Goal: Task Accomplishment & Management: Complete application form

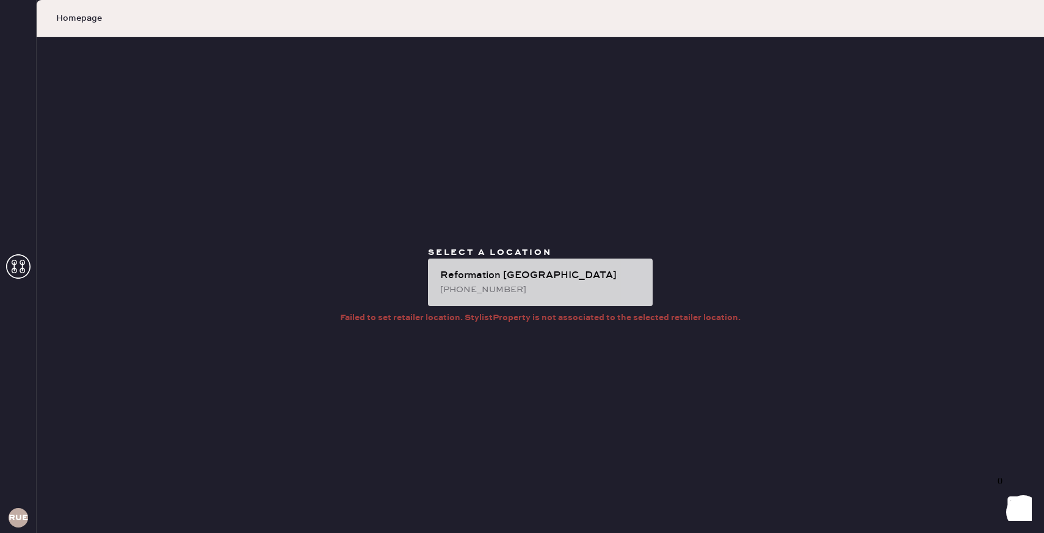
click at [524, 290] on div "[PHONE_NUMBER]" at bounding box center [541, 289] width 203 height 13
click at [533, 263] on div "Reformation [GEOGRAPHIC_DATA] [PHONE_NUMBER]" at bounding box center [540, 283] width 225 height 48
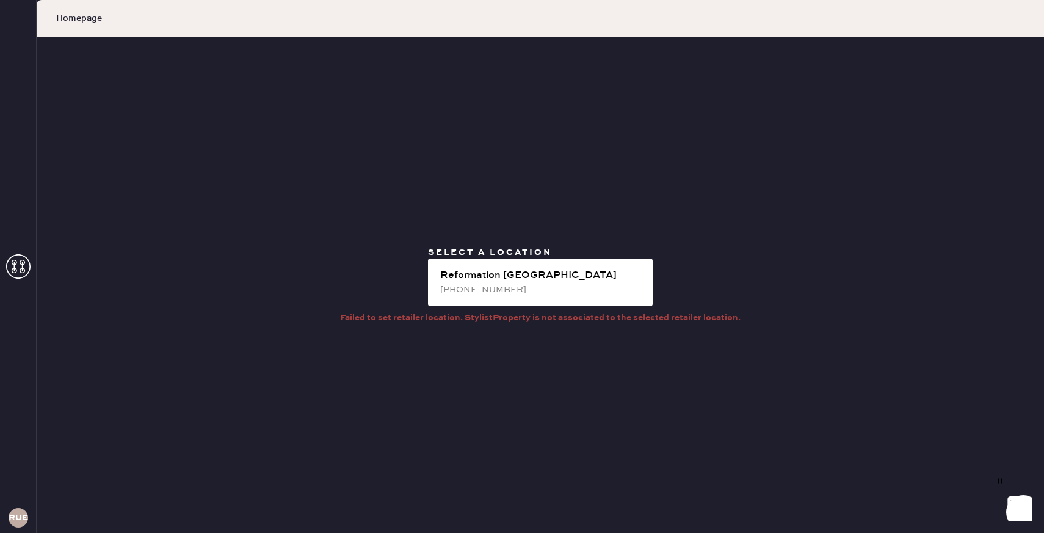
click at [8, 272] on use at bounding box center [18, 266] width 24 height 24
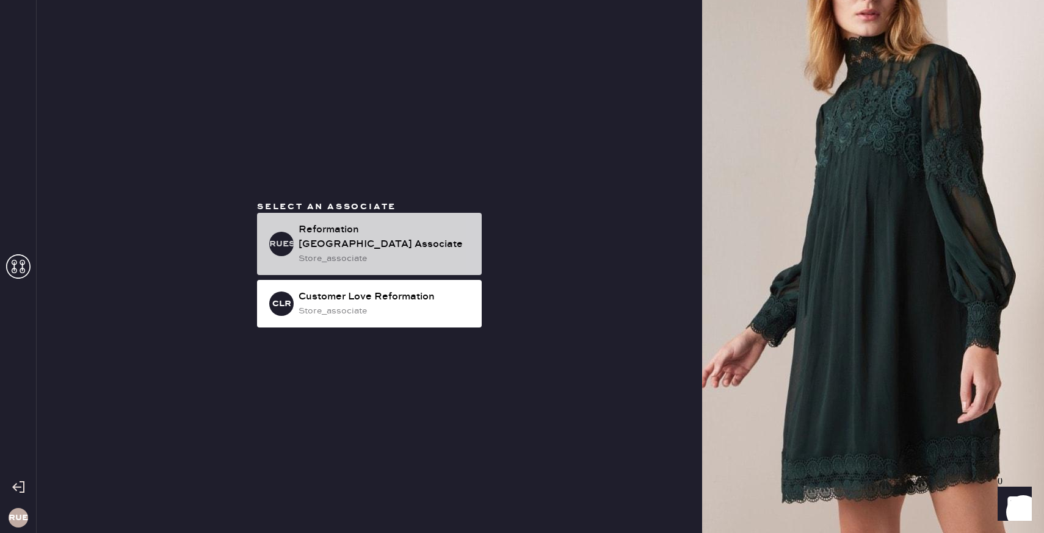
click at [292, 257] on div "RUESA Reformation [GEOGRAPHIC_DATA] Associate store_associate" at bounding box center [369, 244] width 225 height 62
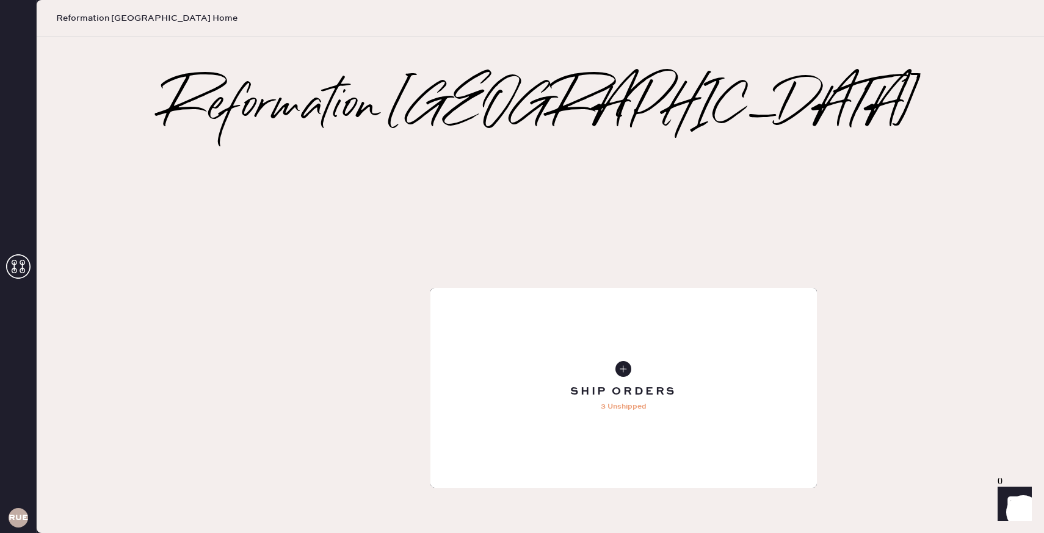
click at [430, 288] on div "Tailoring Order" at bounding box center [623, 388] width 386 height 200
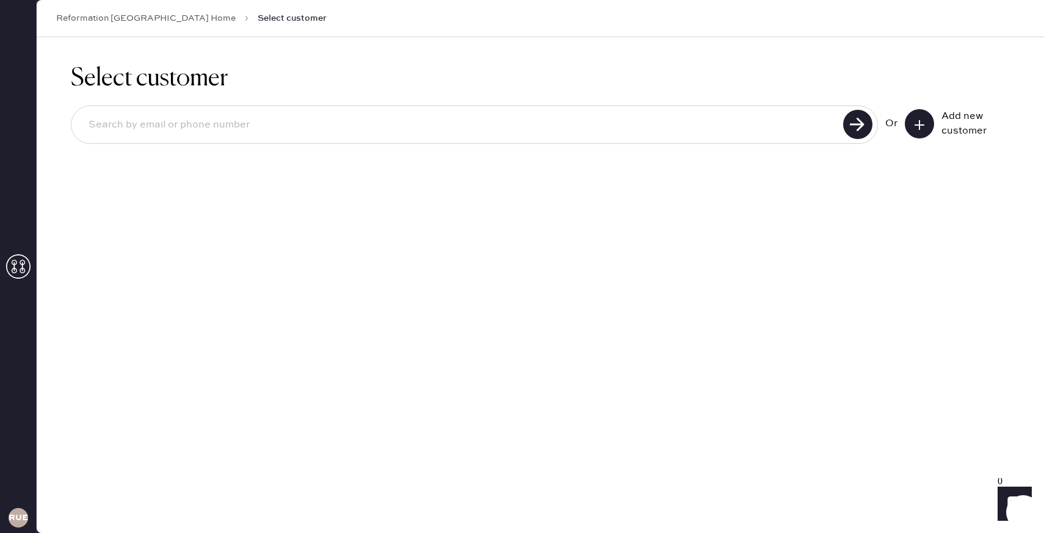
click at [934, 122] on div "Add new customer" at bounding box center [956, 123] width 105 height 29
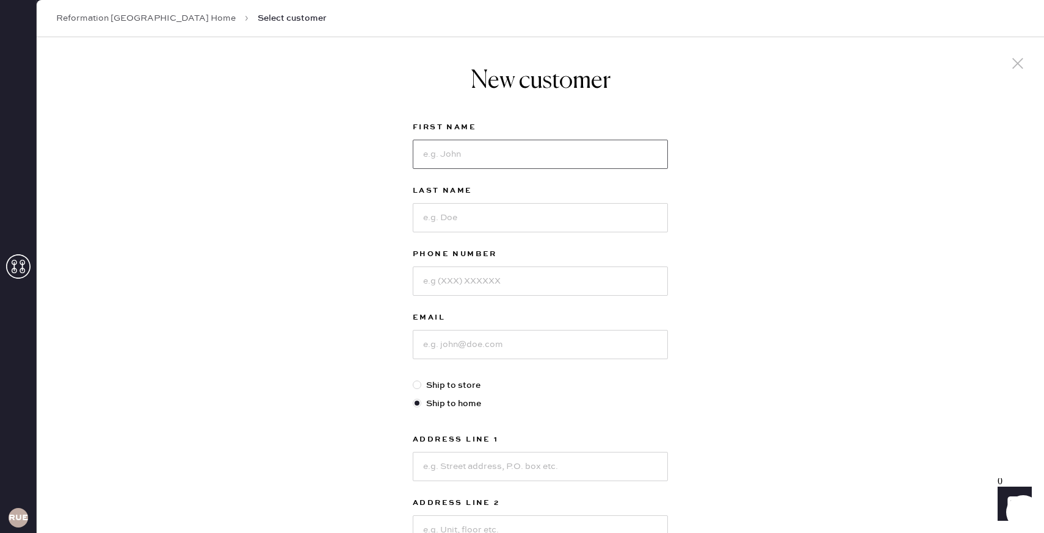
click at [624, 155] on input at bounding box center [540, 154] width 255 height 29
type input "Asli"
type input "k"
type input "Kayaalp"
type input "3"
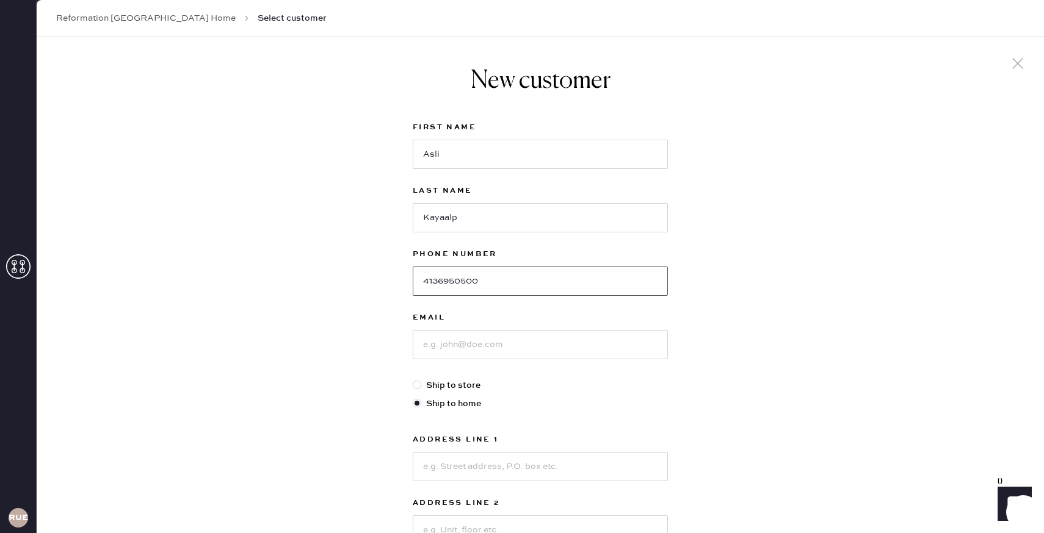
type input "4136950500"
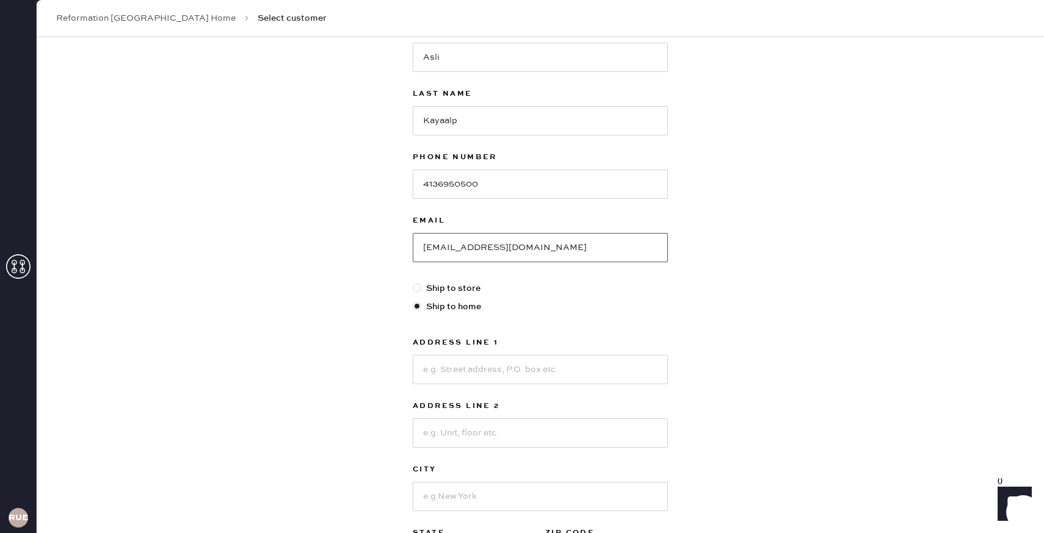
scroll to position [118, 0]
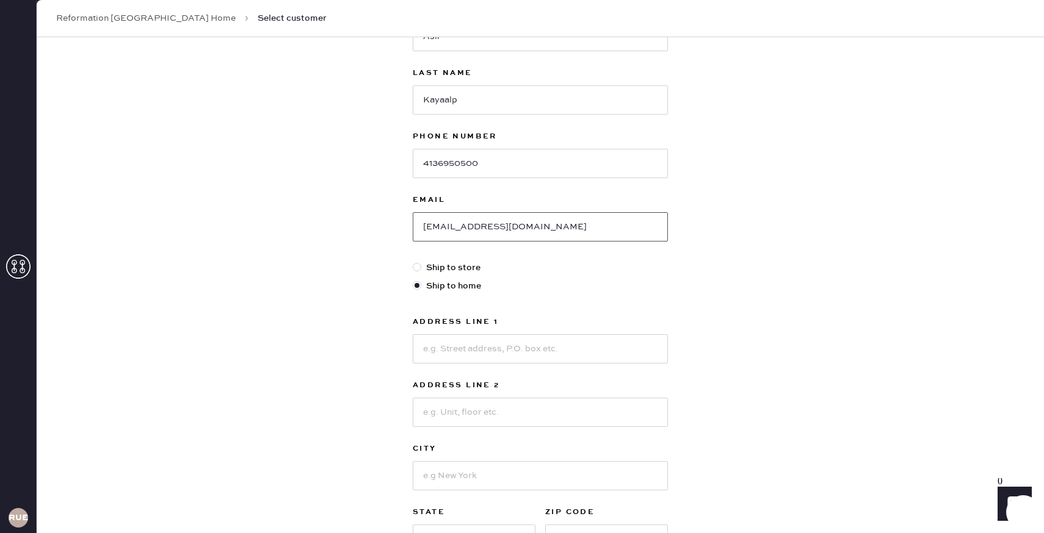
type input "[EMAIL_ADDRESS][DOMAIN_NAME]"
click at [536, 339] on input at bounding box center [540, 348] width 255 height 29
type input "`"
type input "[STREET_ADDRESS]"
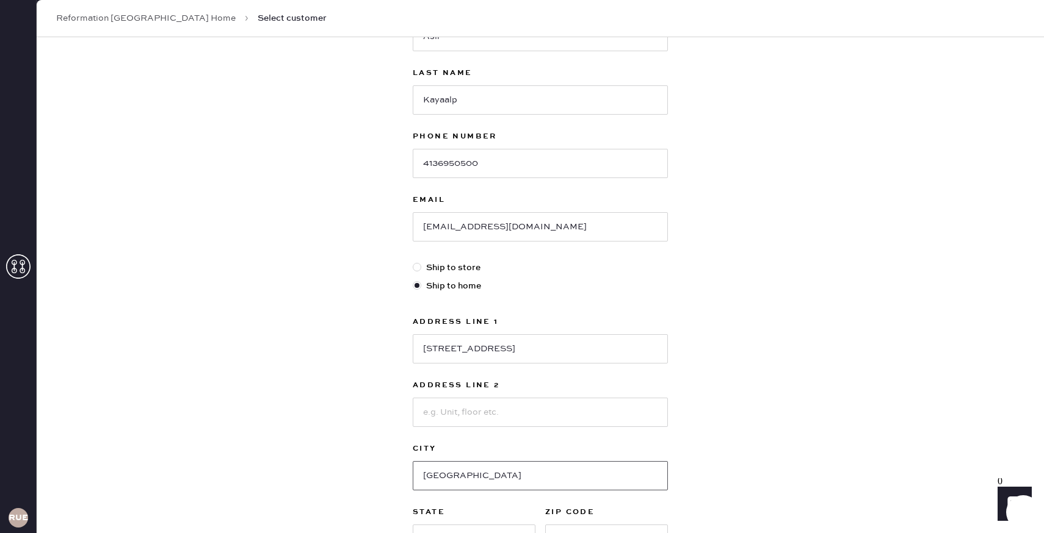
type input "[GEOGRAPHIC_DATA]"
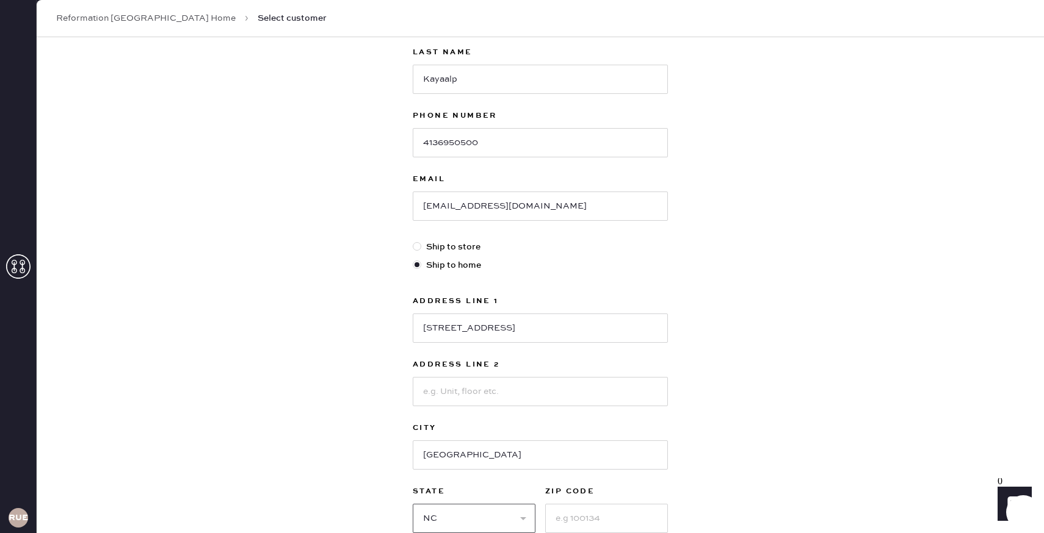
select select "NY"
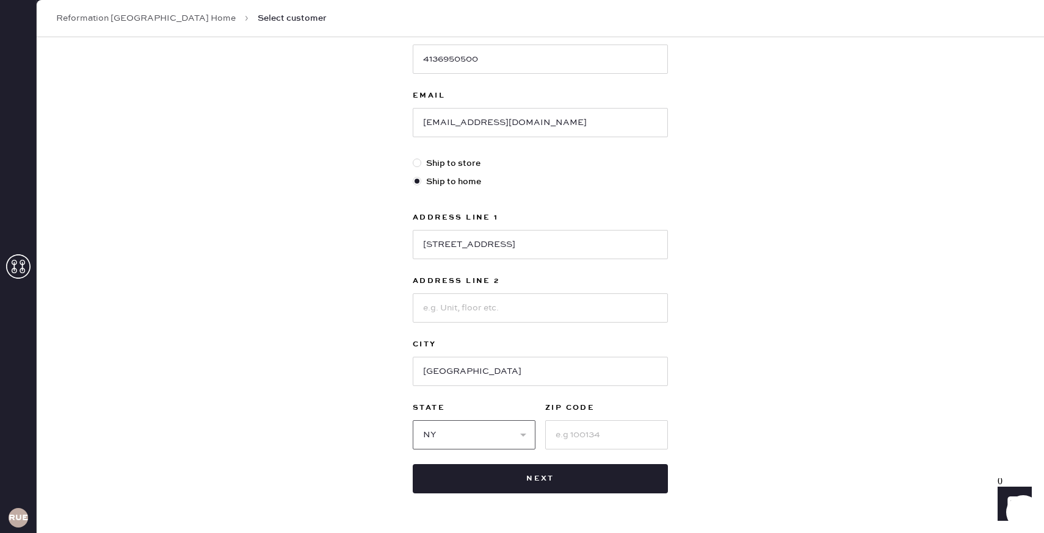
scroll to position [247, 0]
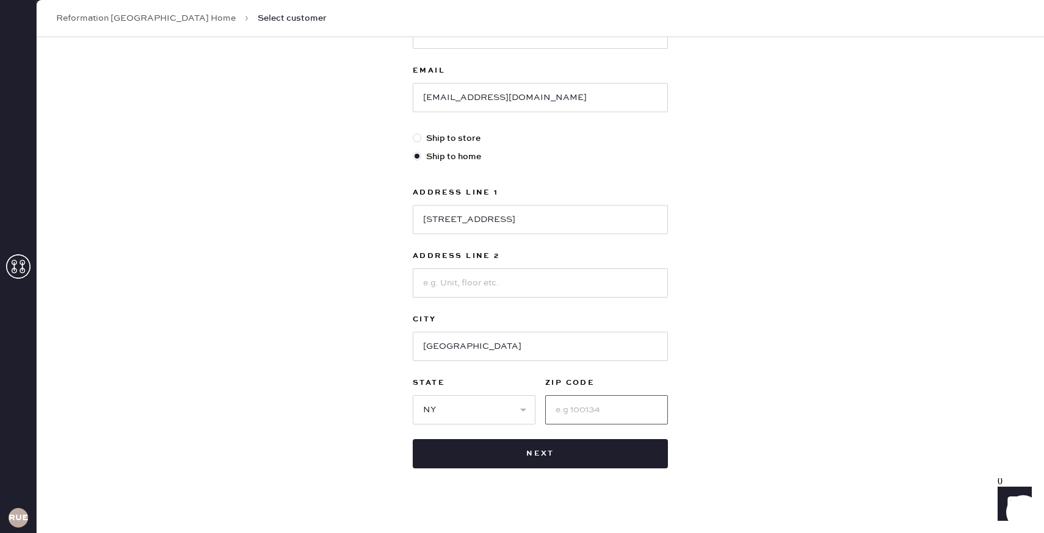
click at [577, 412] on input at bounding box center [606, 409] width 123 height 29
type input "11222"
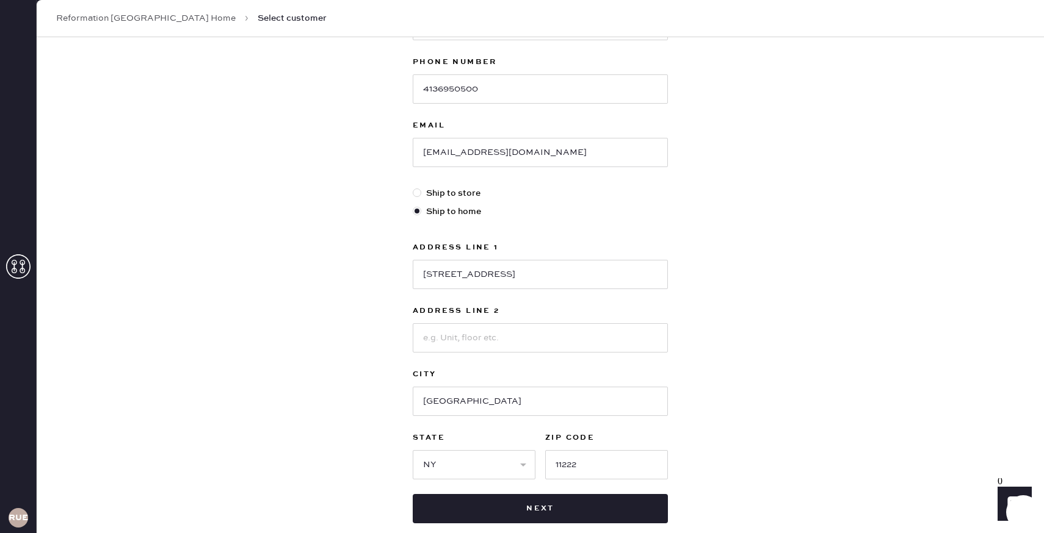
scroll to position [207, 0]
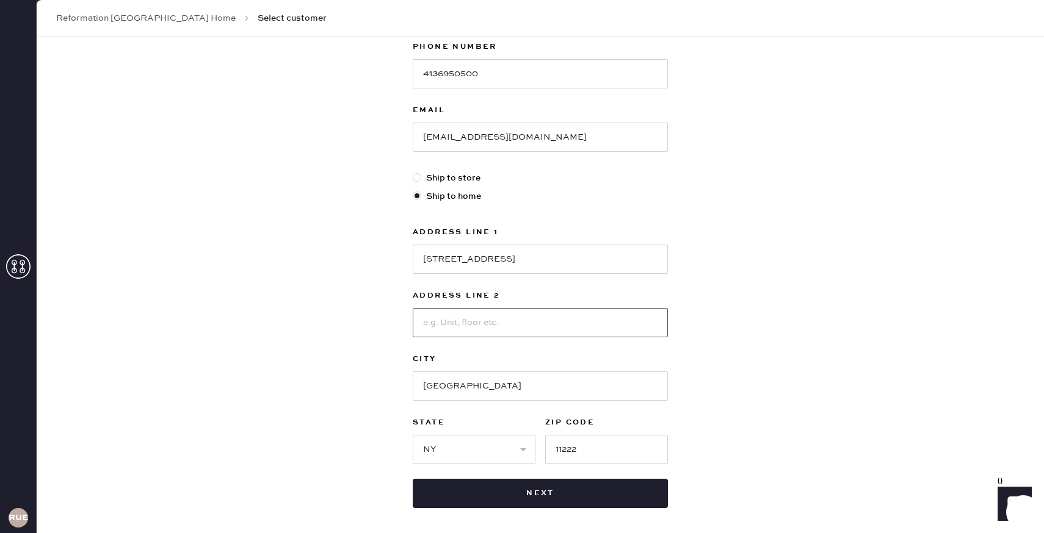
click at [608, 333] on input at bounding box center [540, 322] width 255 height 29
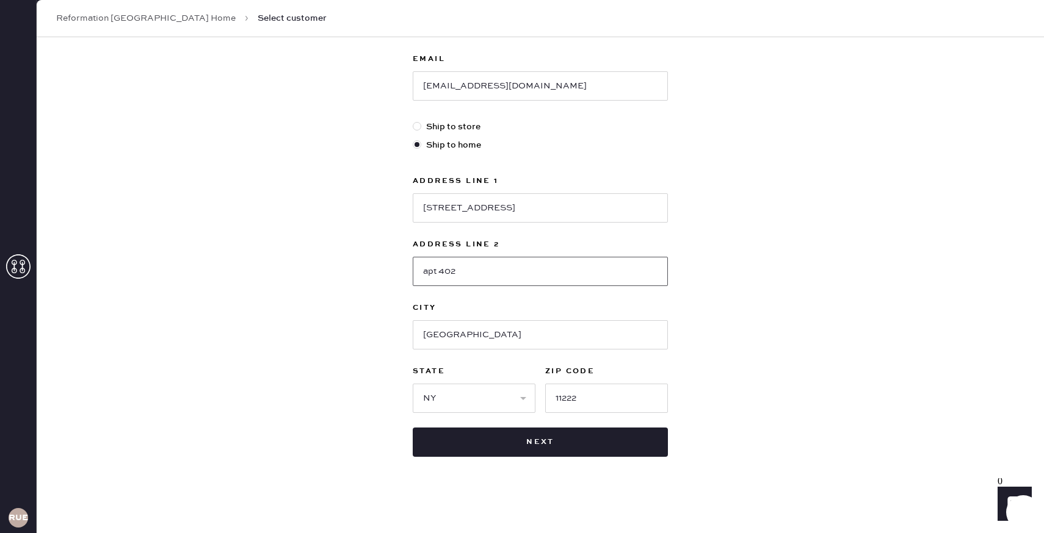
scroll to position [261, 0]
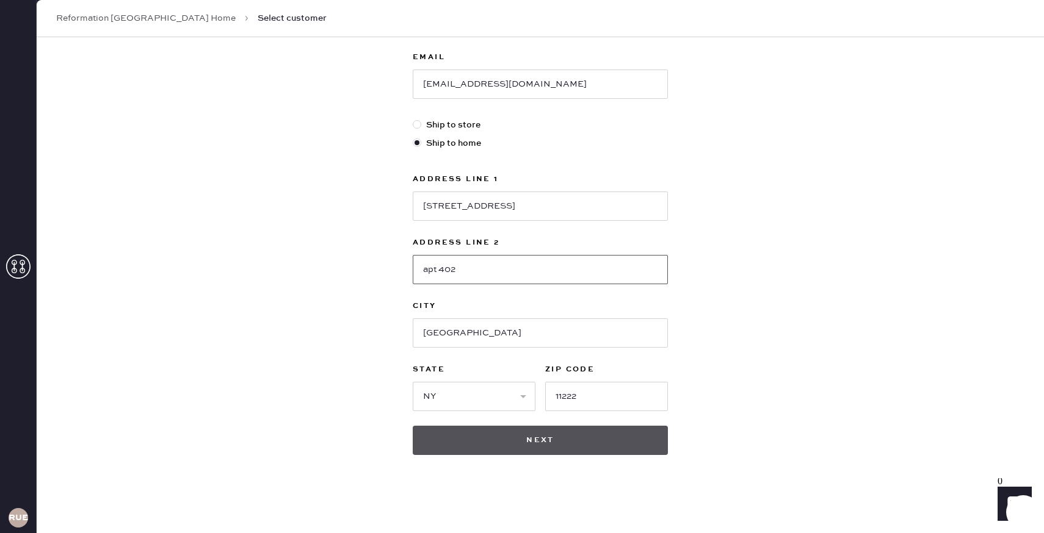
type input "apt 402"
click at [622, 429] on button "Next" at bounding box center [540, 440] width 255 height 29
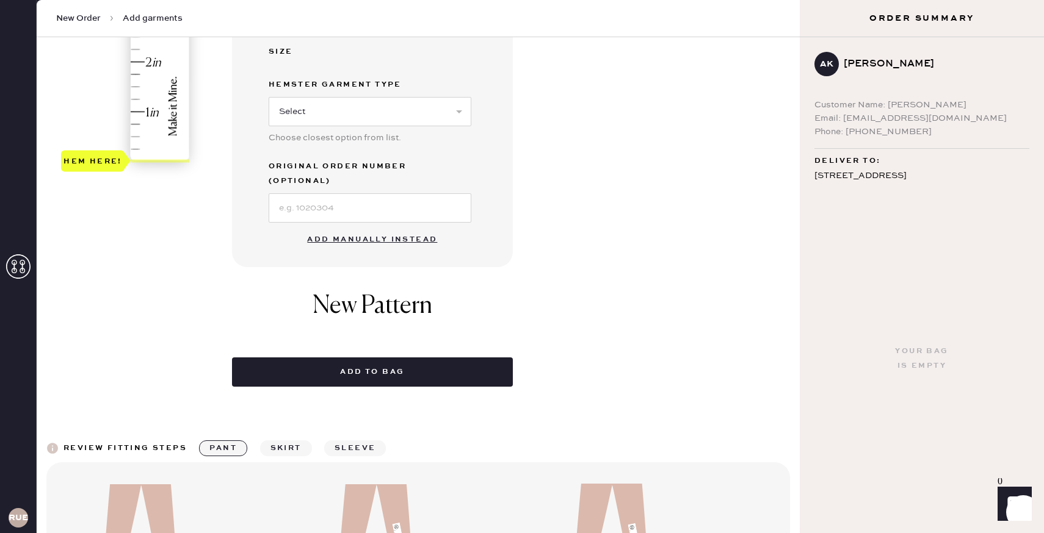
scroll to position [367, 0]
click at [429, 228] on button "Add manually instead" at bounding box center [372, 240] width 145 height 24
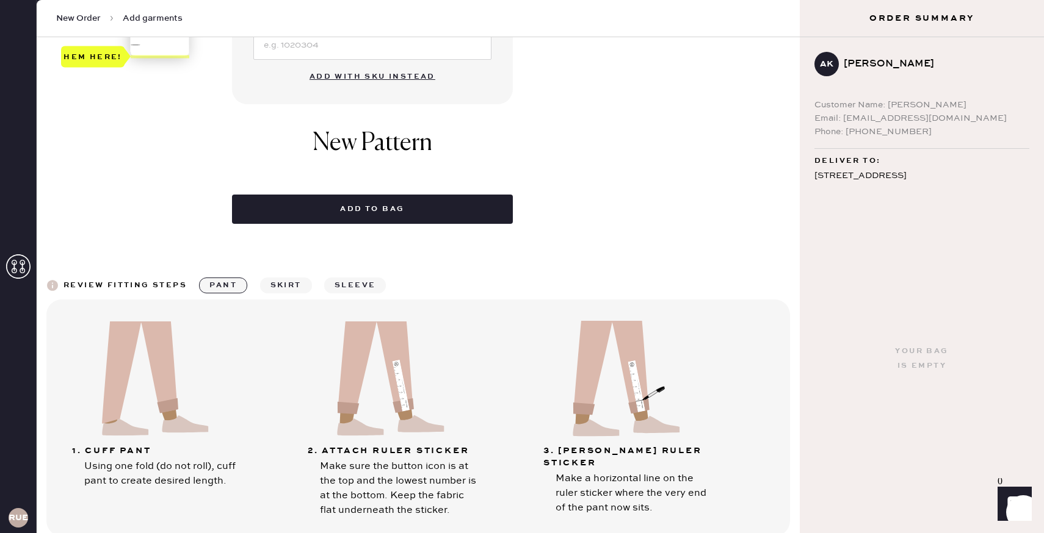
scroll to position [553, 0]
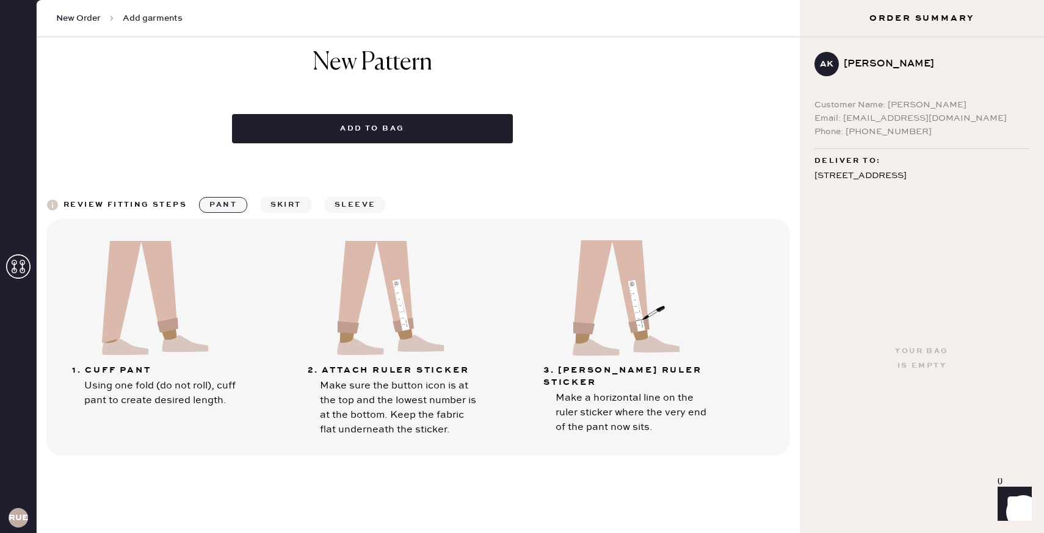
click at [305, 203] on button "skirt" at bounding box center [286, 205] width 52 height 16
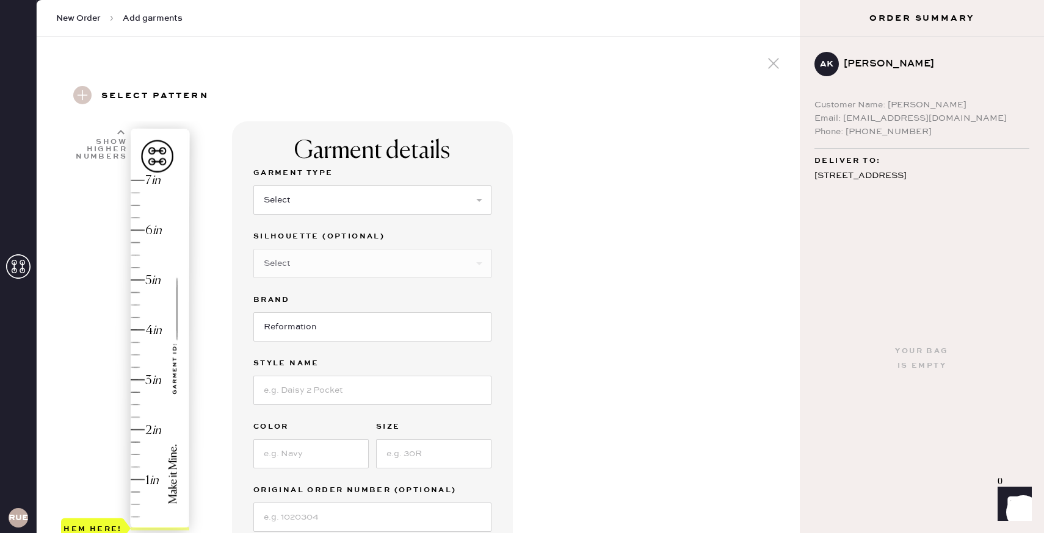
scroll to position [129, 0]
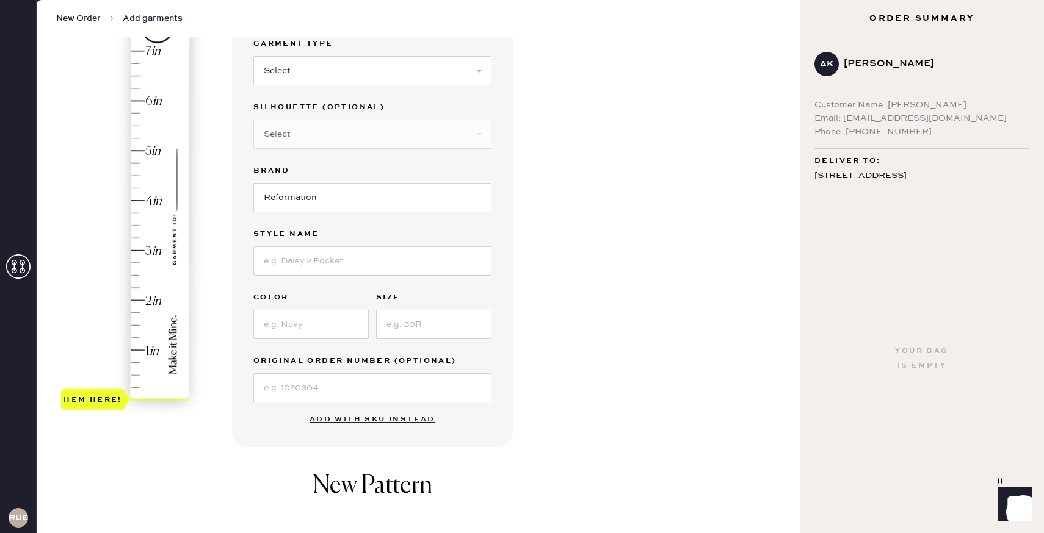
click at [134, 201] on div "Hem here!" at bounding box center [126, 226] width 130 height 360
click at [364, 76] on select "Select Basic Skirt Jeans Leggings Pants Shorts Basic Sleeved Dress Basic Sleeve…" at bounding box center [372, 70] width 238 height 29
select select "7"
click at [379, 128] on select "Select Maxi Dress Midi Dress Mini Dress Other" at bounding box center [372, 134] width 238 height 29
select select "33"
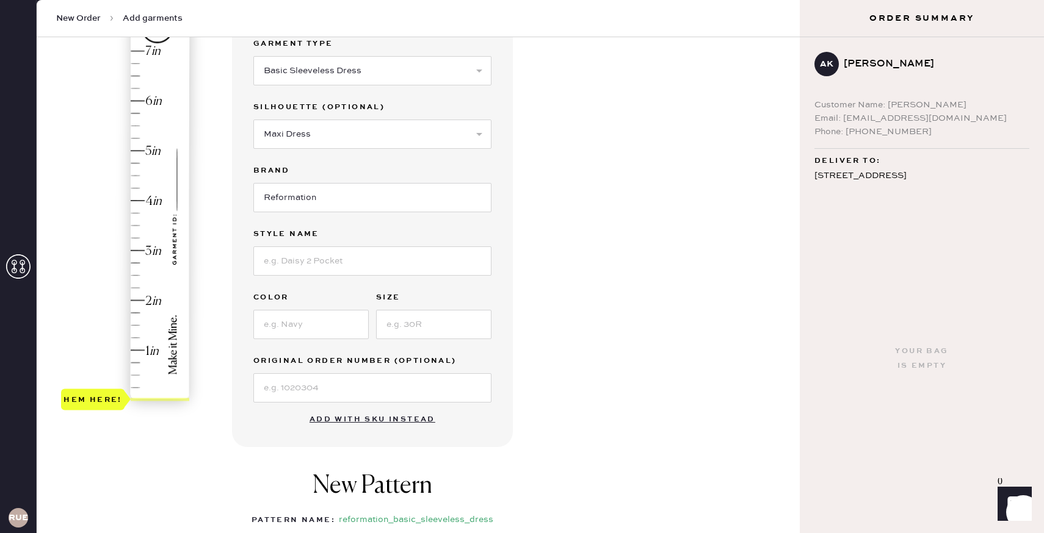
type input "4"
click at [151, 206] on div "Hem here!" at bounding box center [126, 226] width 130 height 360
click at [342, 256] on input at bounding box center [372, 261] width 238 height 29
type input "[PERSON_NAME]"
click at [339, 329] on input at bounding box center [310, 324] width 115 height 29
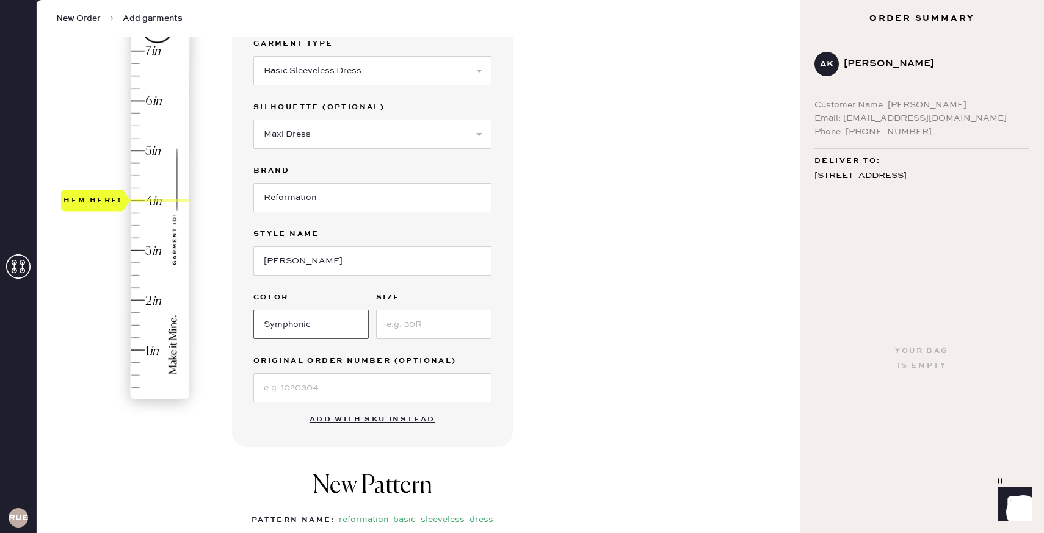
type input "Symphonic"
click at [433, 323] on input at bounding box center [433, 324] width 115 height 29
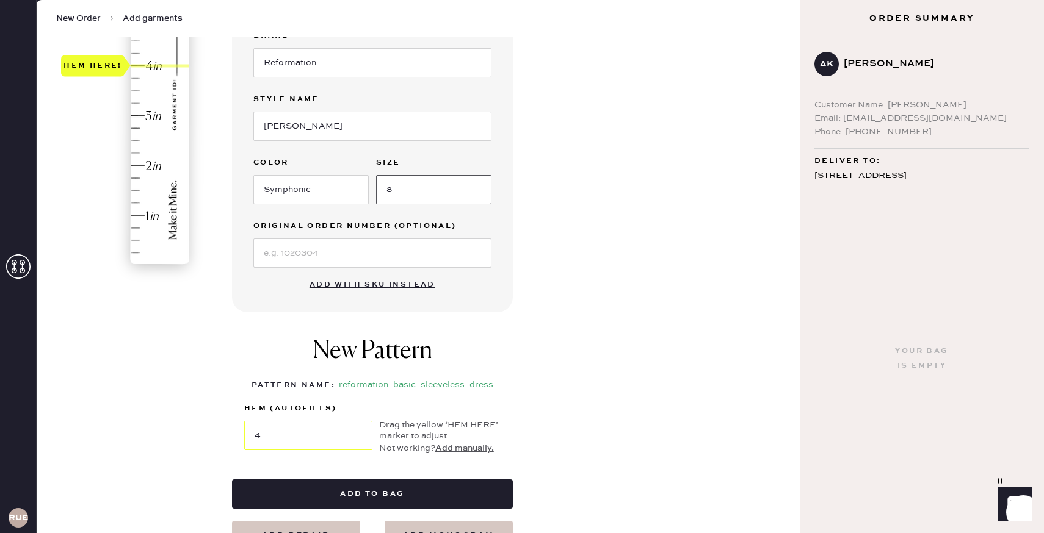
scroll to position [405, 0]
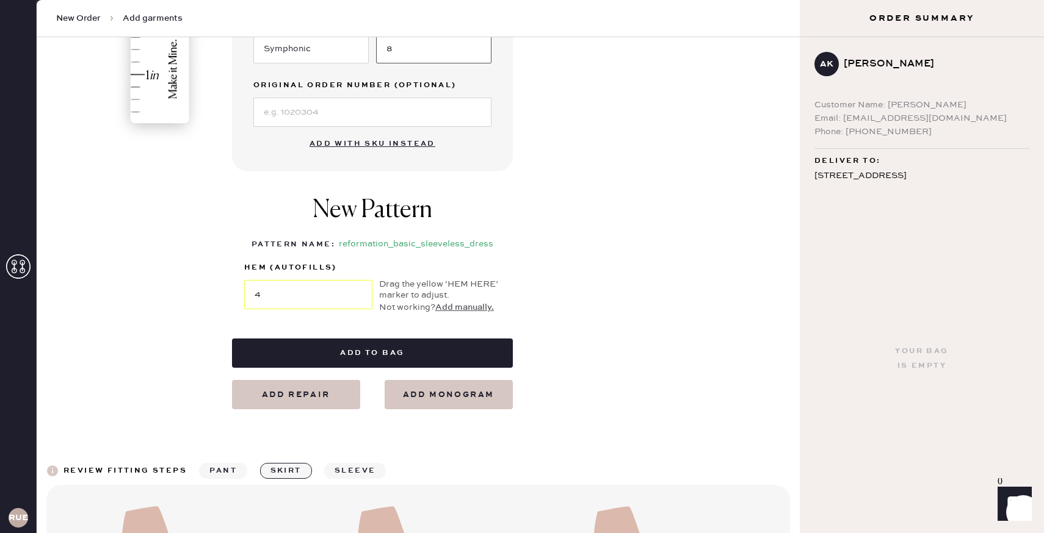
type input "8"
click at [316, 392] on button "Add repair" at bounding box center [296, 394] width 128 height 29
select select "7"
select select "33"
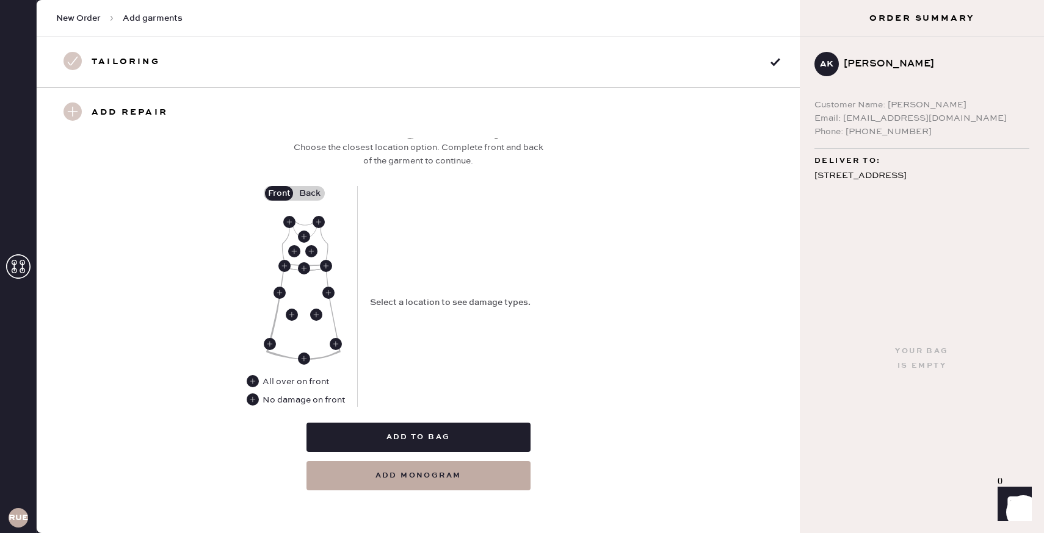
scroll to position [469, 0]
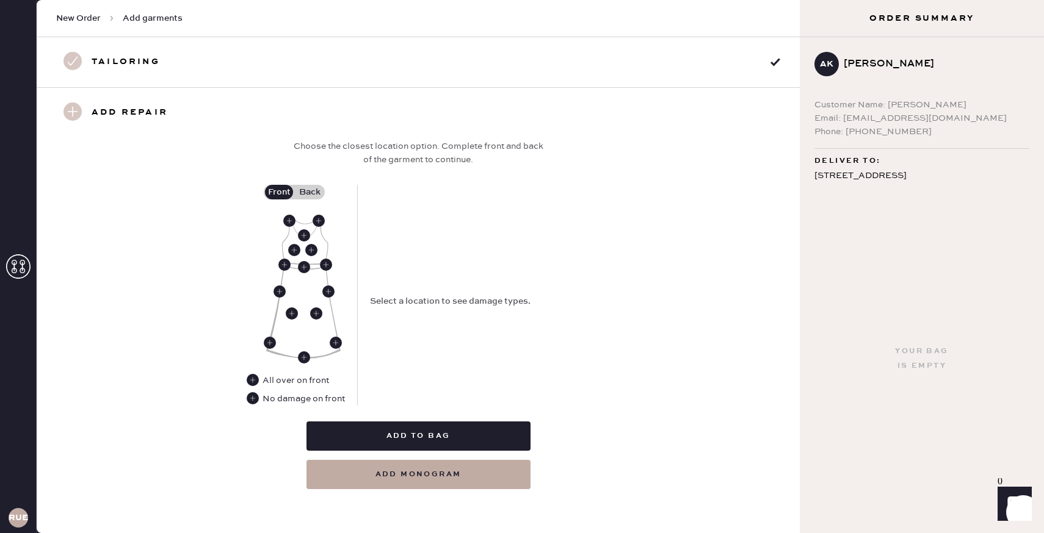
click at [325, 226] on img at bounding box center [303, 287] width 74 height 144
click at [320, 219] on use at bounding box center [318, 221] width 12 height 12
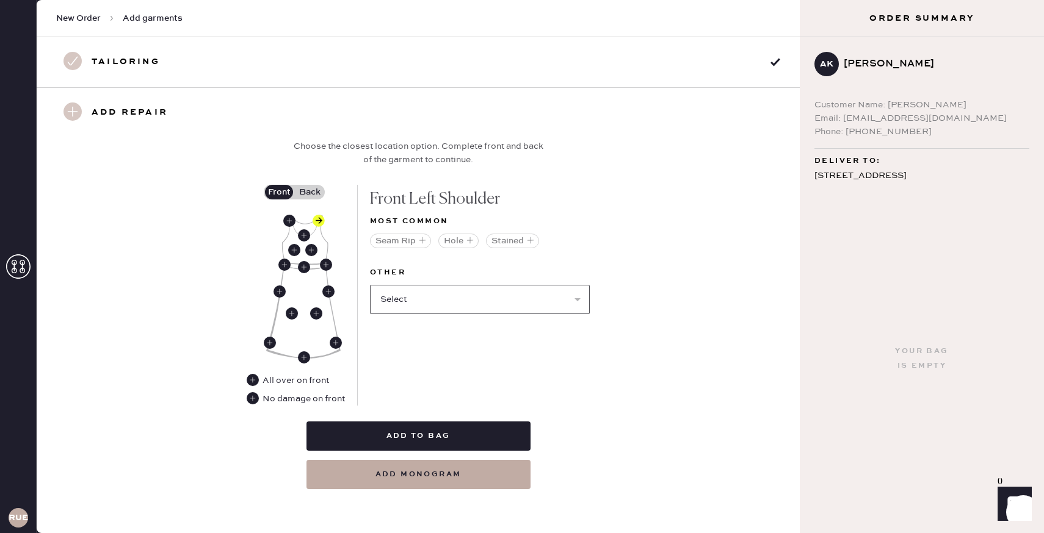
click at [428, 300] on select "Select Broken / Ripped Hem Broken Beads Broken Belt Loop Broken Button Broken C…" at bounding box center [480, 299] width 220 height 29
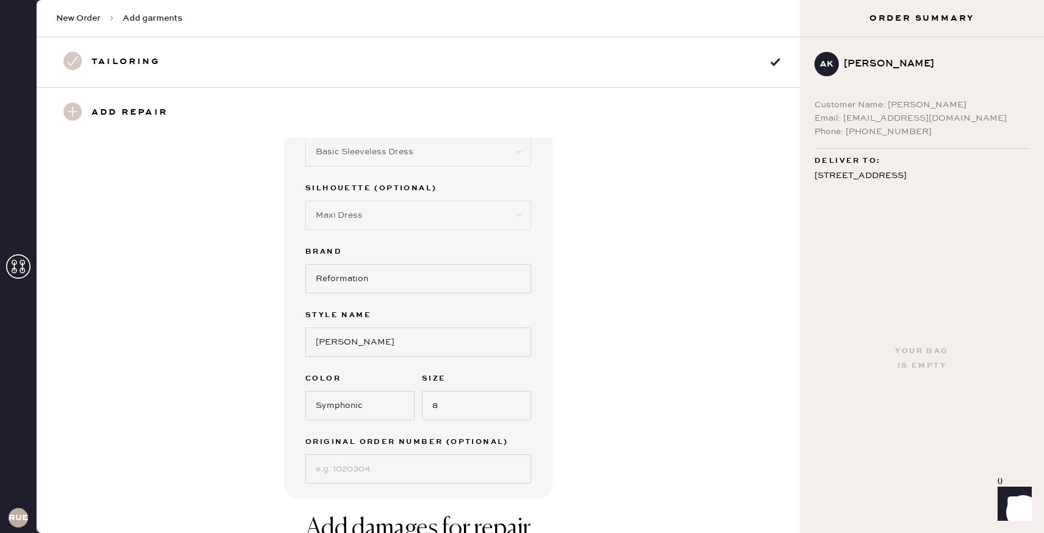
scroll to position [0, 0]
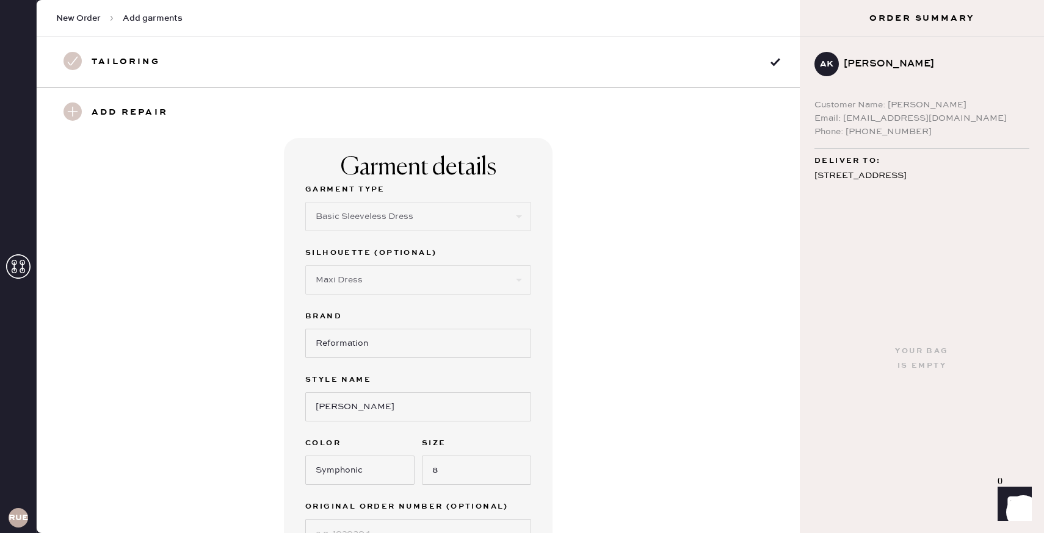
click at [153, 70] on h3 "Tailoring" at bounding box center [126, 62] width 68 height 21
select select "7"
select select "33"
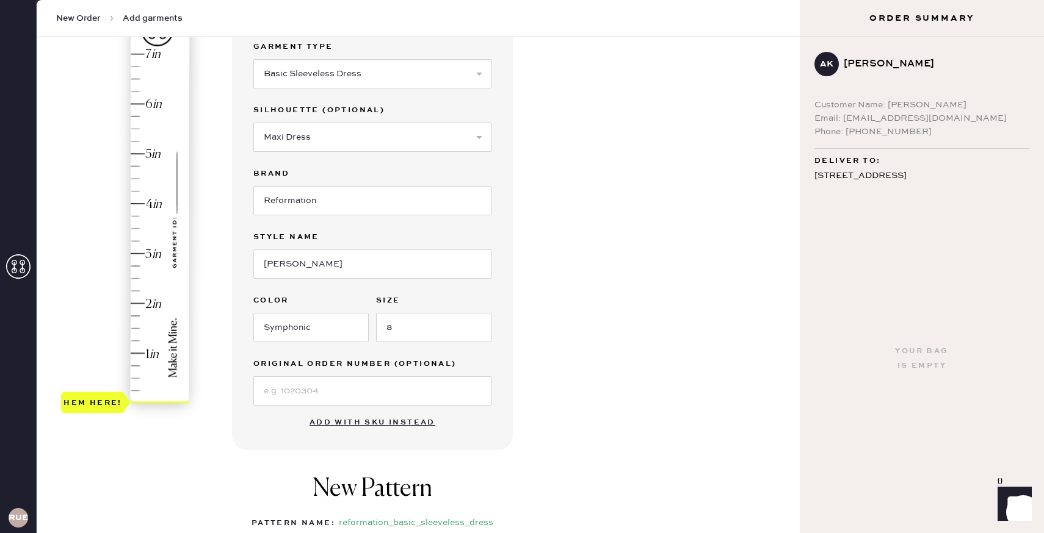
scroll to position [126, 0]
click at [154, 207] on div "Hem here!" at bounding box center [126, 229] width 130 height 360
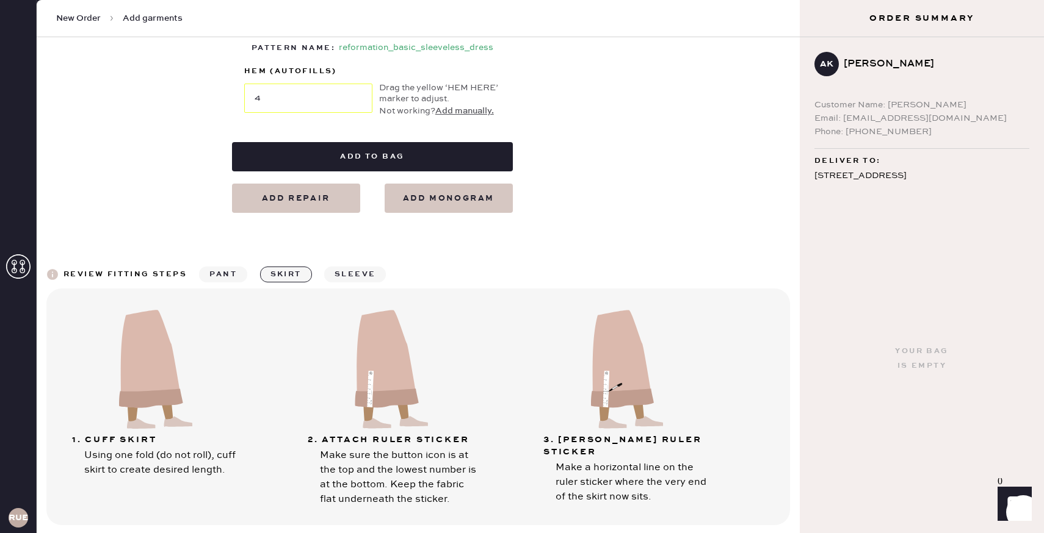
scroll to position [671, 0]
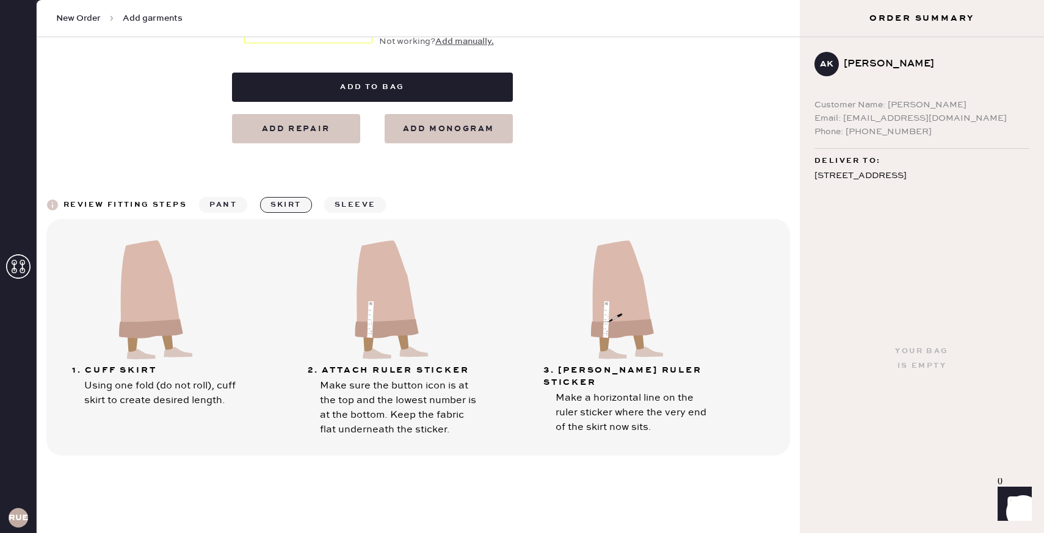
click at [341, 199] on button "sleeve" at bounding box center [355, 205] width 62 height 16
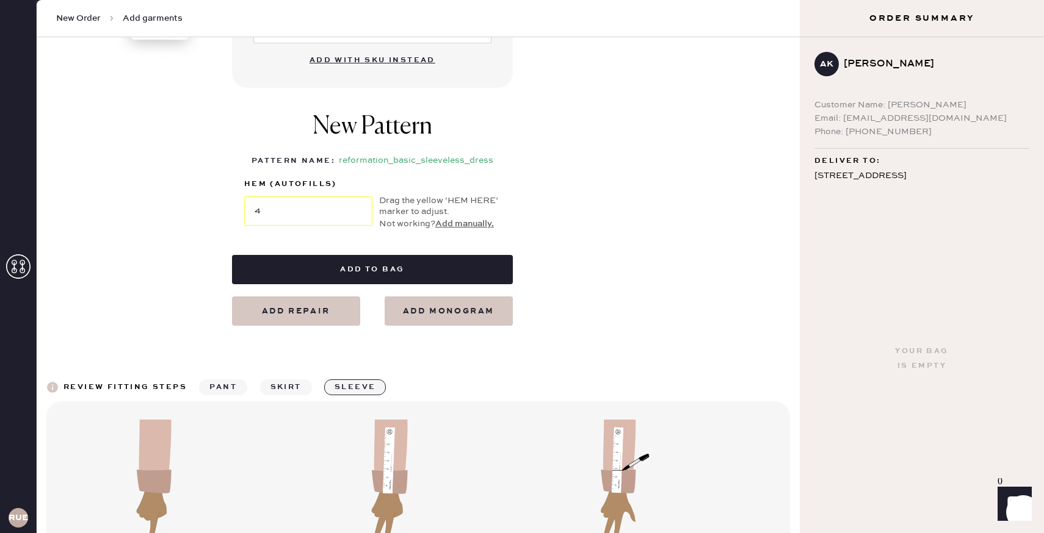
scroll to position [510, 0]
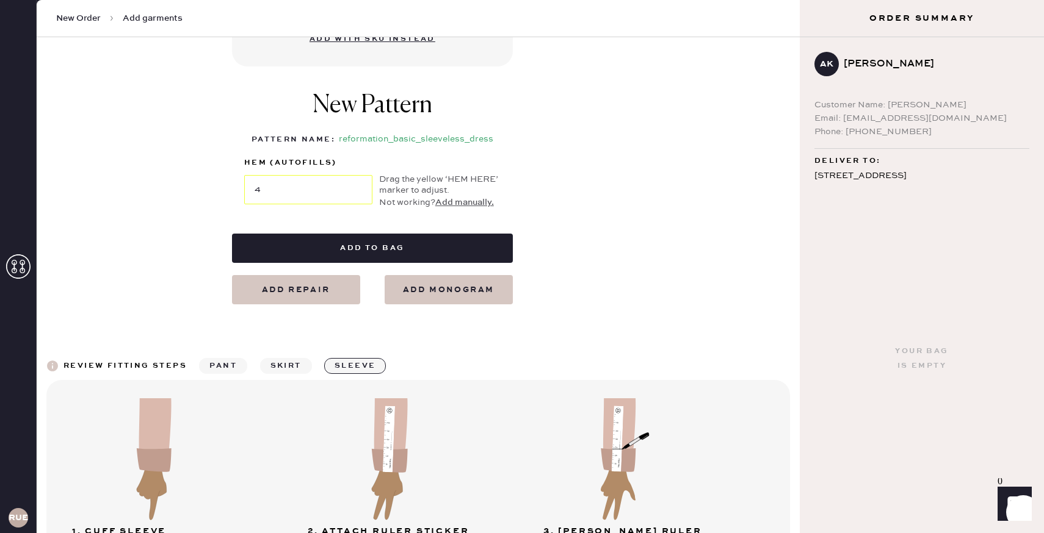
click at [273, 370] on button "skirt" at bounding box center [286, 366] width 52 height 16
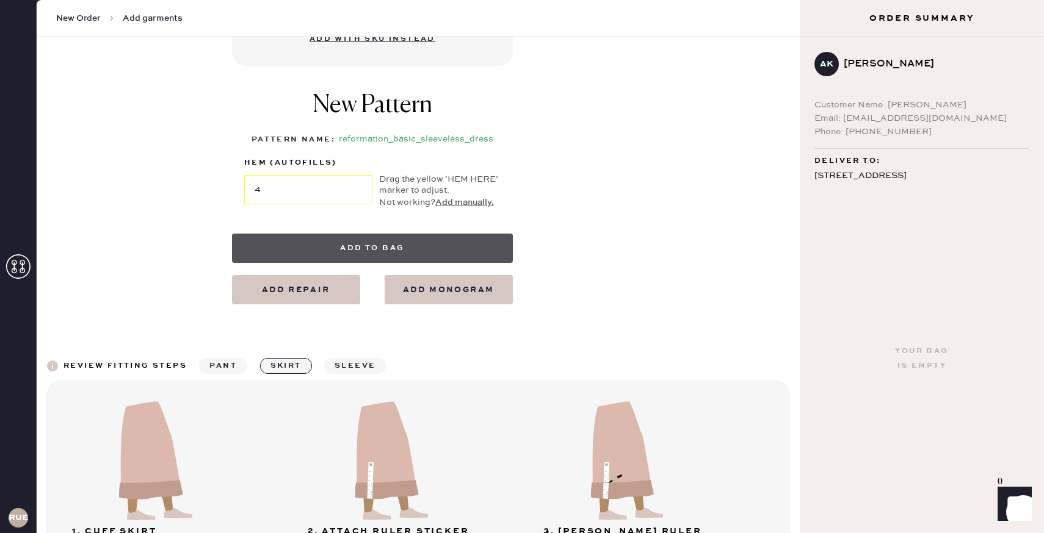
click at [449, 240] on button "Add to bag" at bounding box center [372, 248] width 281 height 29
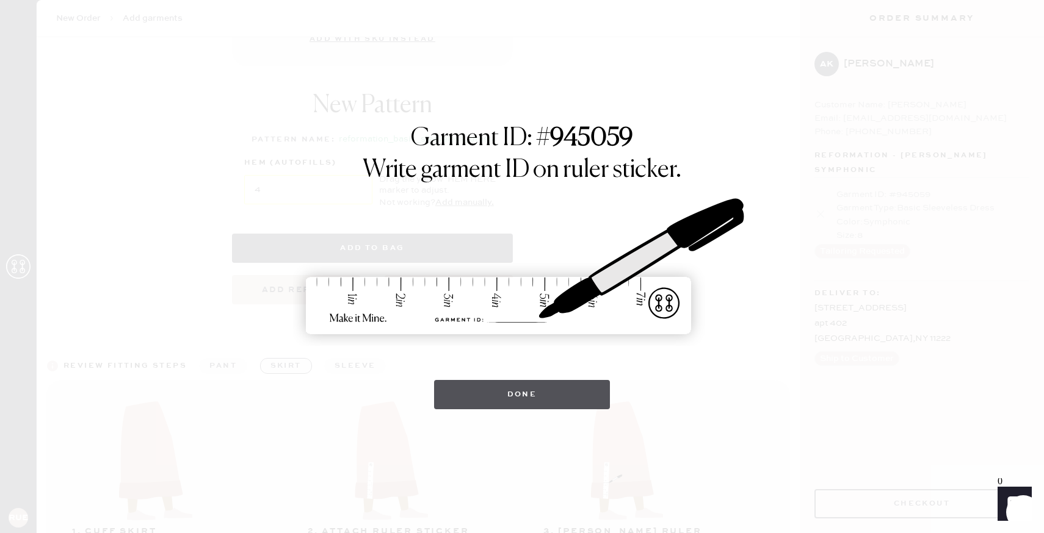
click at [538, 384] on button "Done" at bounding box center [522, 394] width 176 height 29
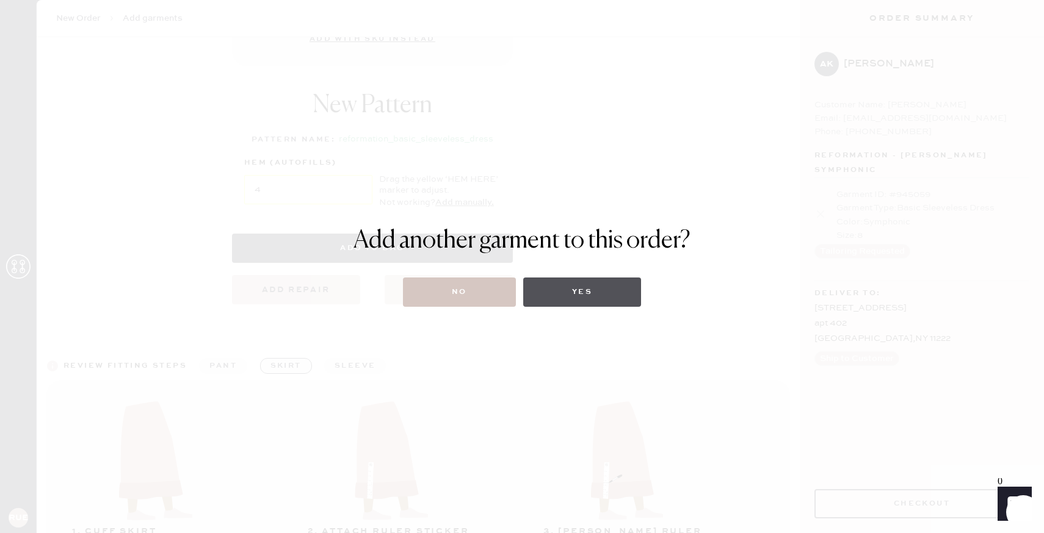
click at [587, 278] on button "Yes" at bounding box center [582, 292] width 118 height 29
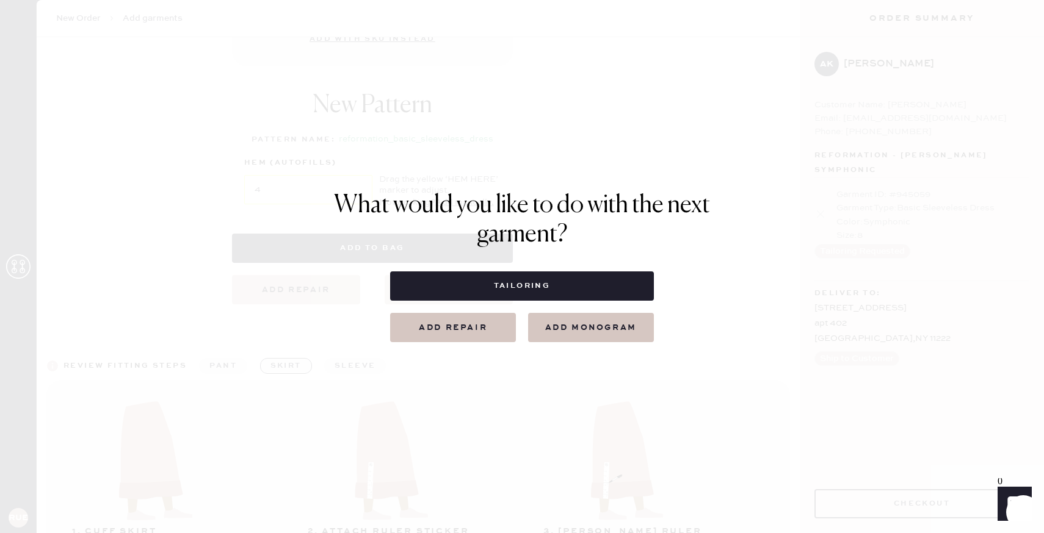
click at [587, 277] on button "Tailoring" at bounding box center [521, 286] width 263 height 29
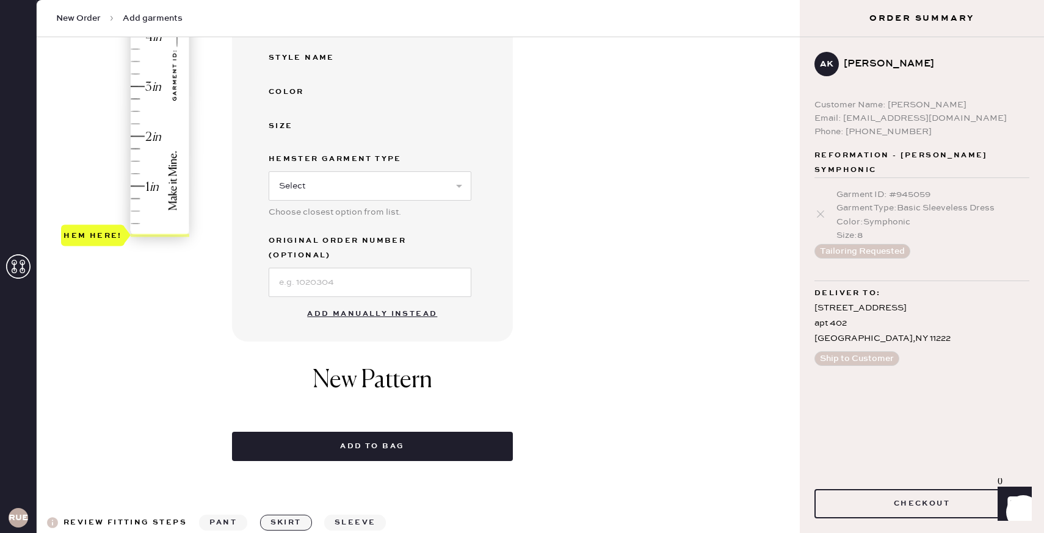
scroll to position [338, 0]
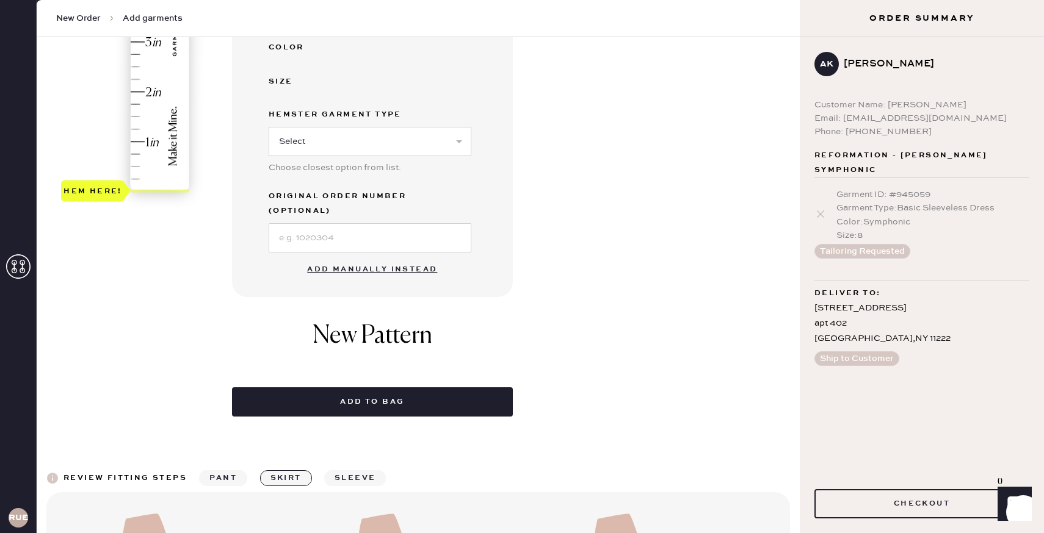
click at [353, 471] on button "sleeve" at bounding box center [355, 479] width 62 height 16
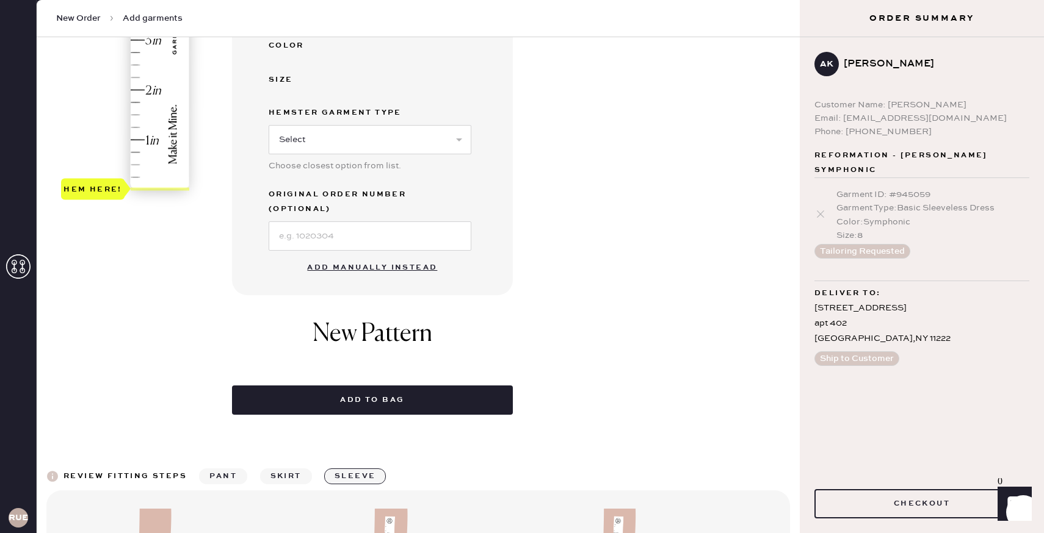
scroll to position [124, 0]
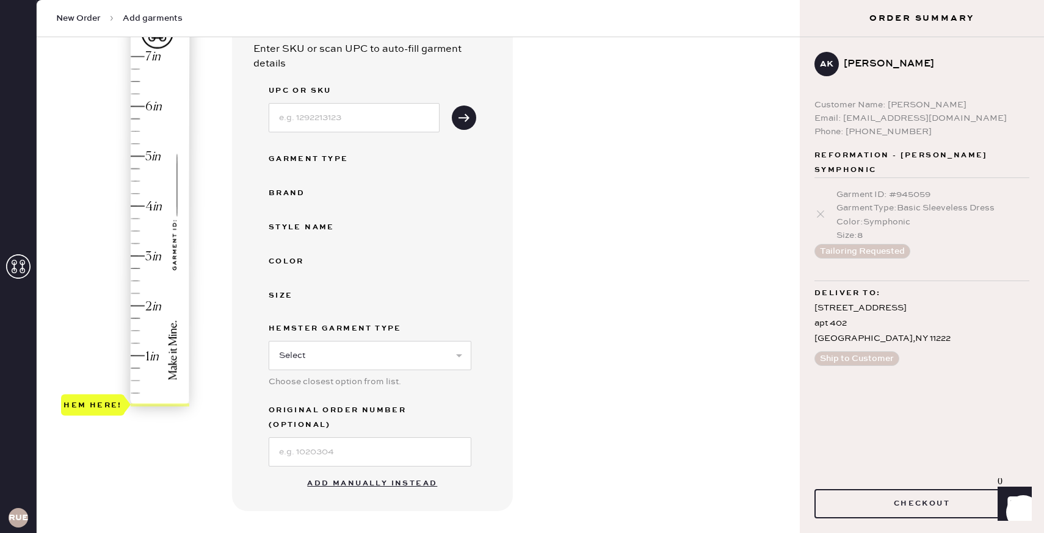
click at [139, 356] on div "Hem here!" at bounding box center [126, 231] width 130 height 360
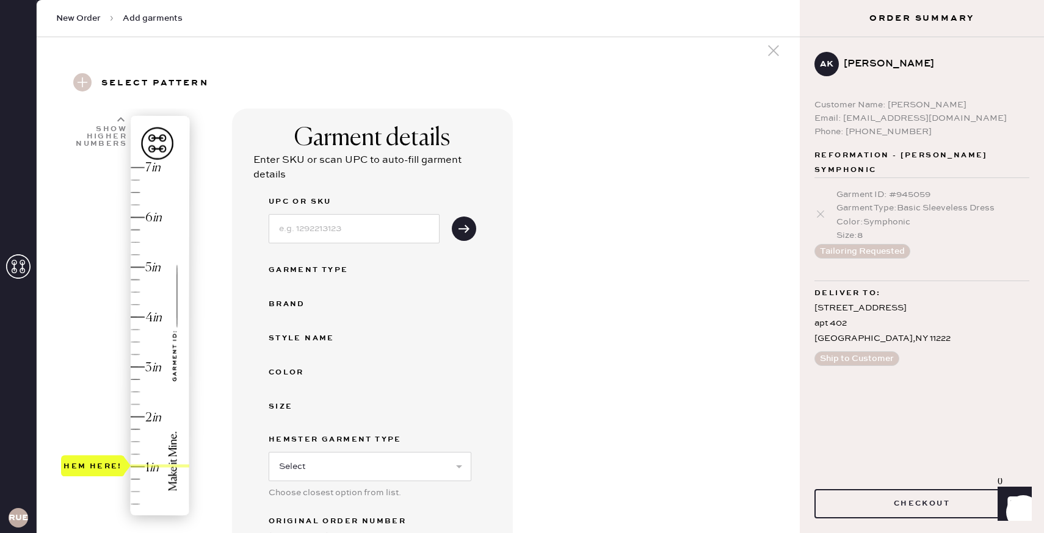
scroll to position [1, 0]
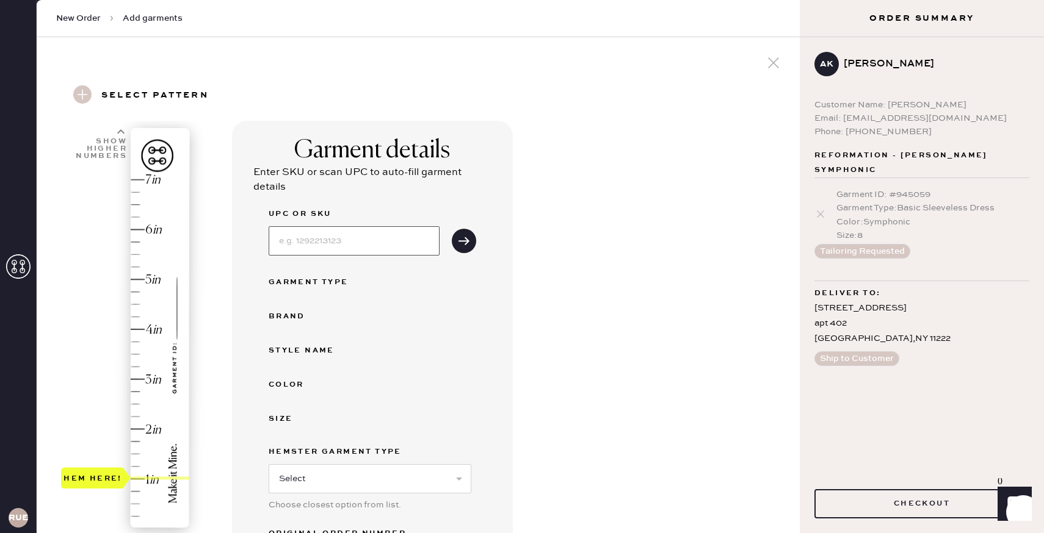
click at [403, 237] on input at bounding box center [354, 240] width 171 height 29
click at [515, 308] on div "Garment details Enter SKU or scan UPC to auto-fill garment details UPC or SKU G…" at bounding box center [511, 437] width 558 height 633
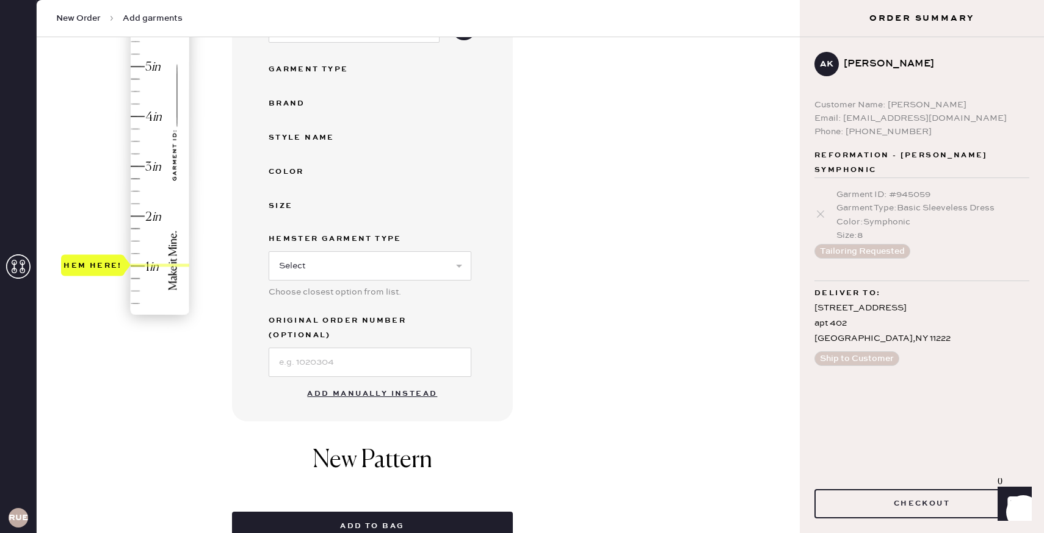
scroll to position [230, 0]
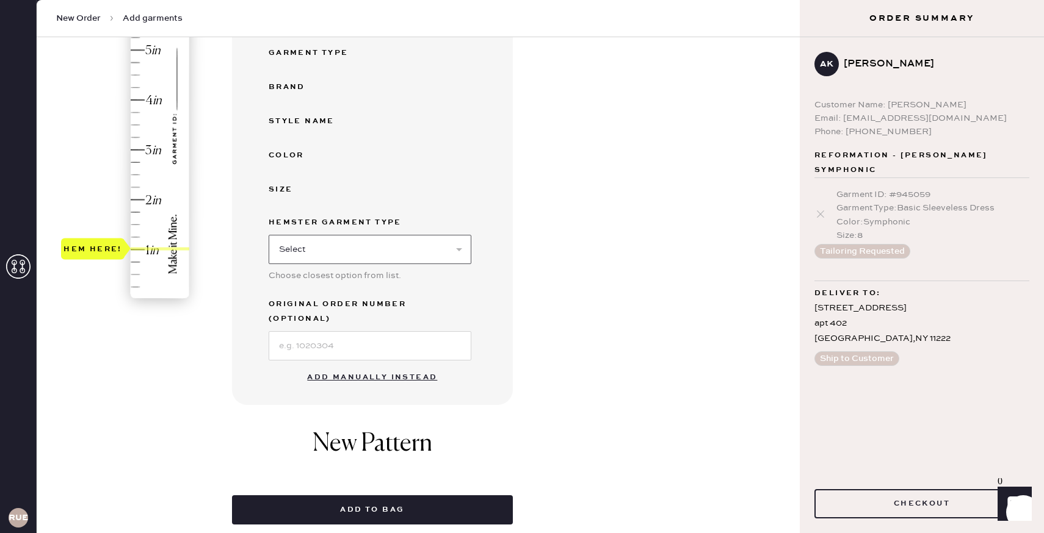
click at [445, 250] on select "Select Basic Skirt Jeans Leggings Pants Shorts Basic Sleeved Dress Basic Sleeve…" at bounding box center [370, 249] width 203 height 29
select select "6"
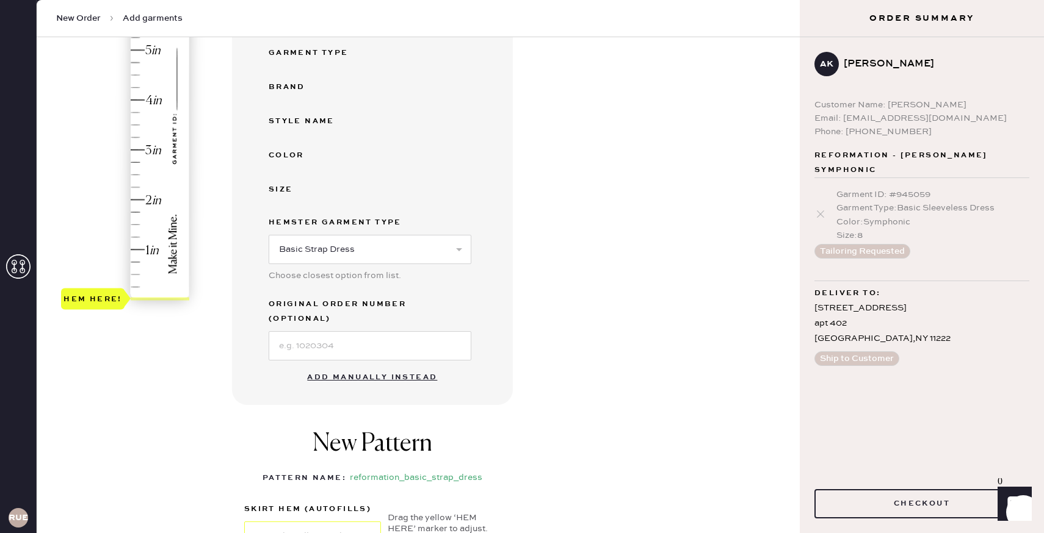
type input "1"
click at [162, 250] on div "Hem here!" at bounding box center [126, 125] width 130 height 360
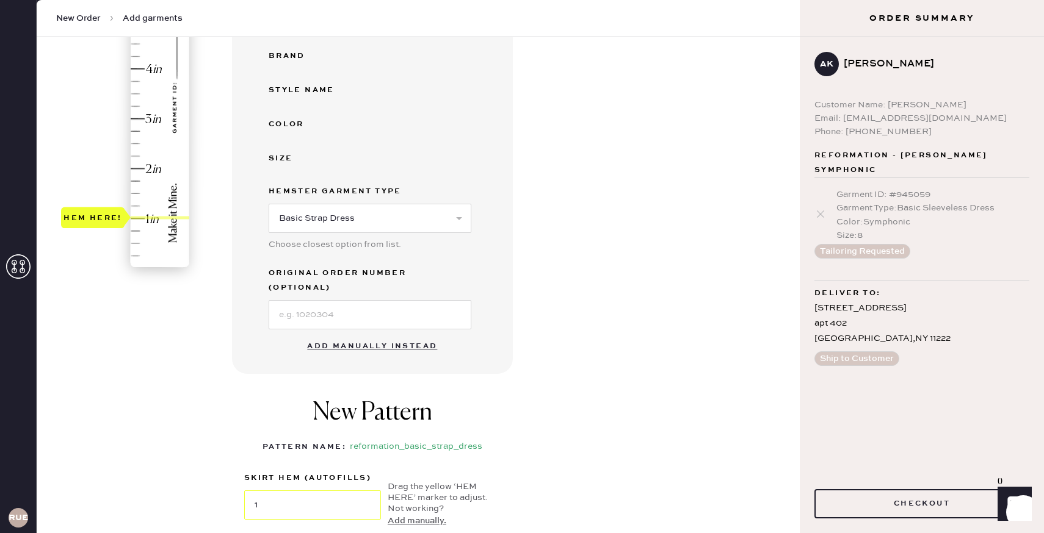
scroll to position [264, 0]
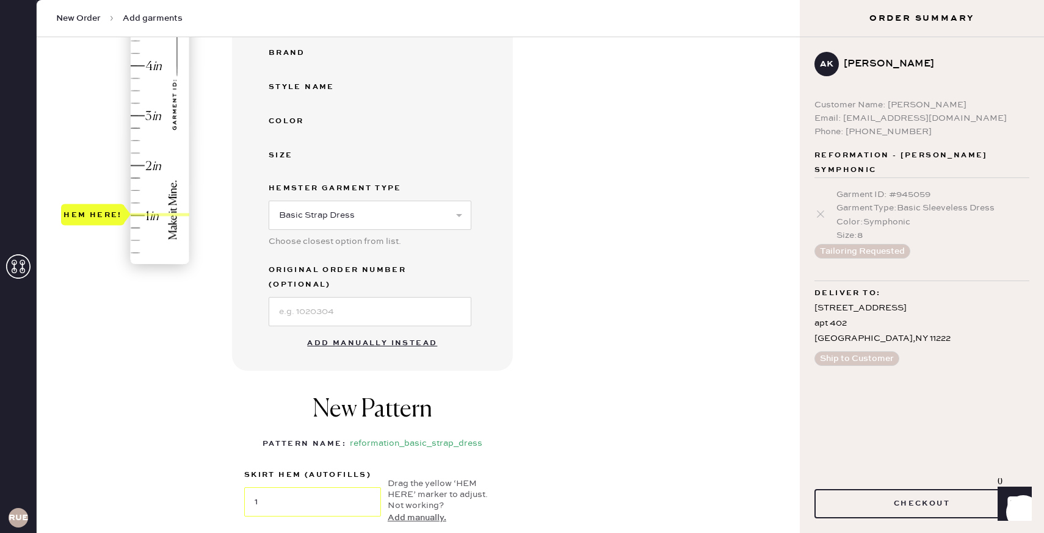
click at [366, 331] on button "Add manually instead" at bounding box center [372, 343] width 145 height 24
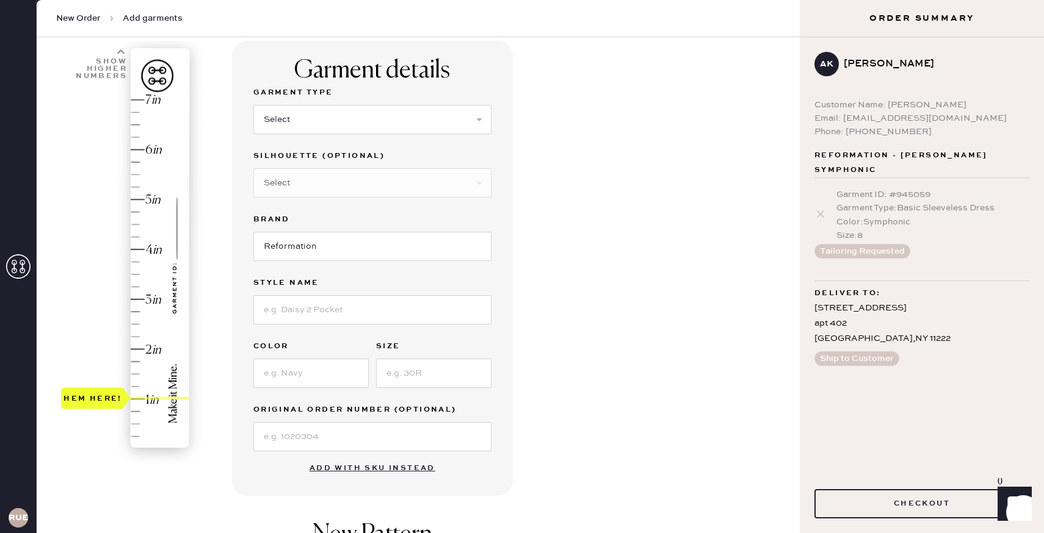
scroll to position [71, 0]
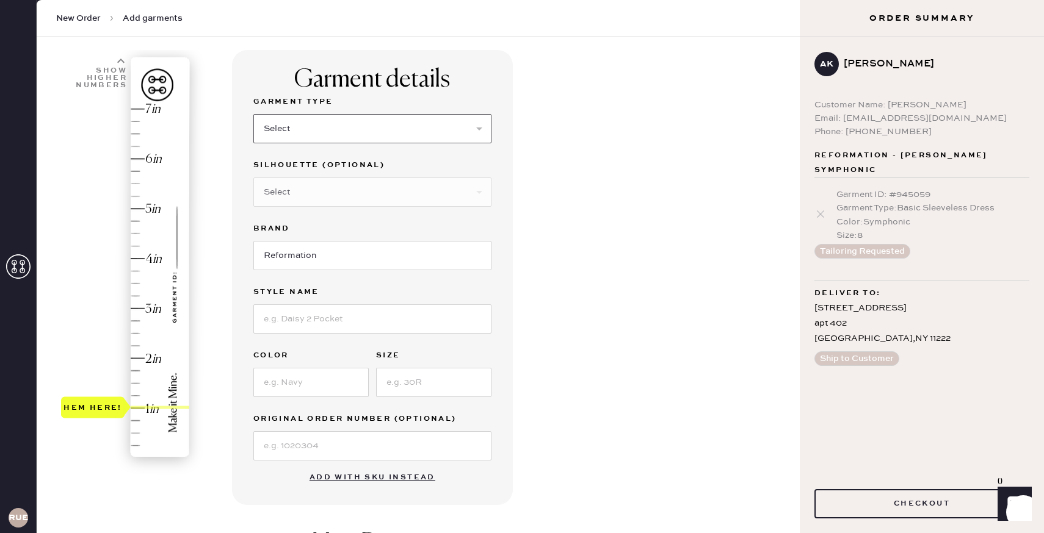
click at [317, 126] on select "Select Basic Skirt Jeans Leggings Pants Shorts Basic Sleeved Dress Basic Sleeve…" at bounding box center [372, 128] width 238 height 29
select select "6"
click at [356, 201] on select "Select Maxi Dress Midi Dress Mini Dress Other" at bounding box center [372, 192] width 238 height 29
select select "39"
click at [142, 404] on div "Hem here!" at bounding box center [126, 284] width 130 height 360
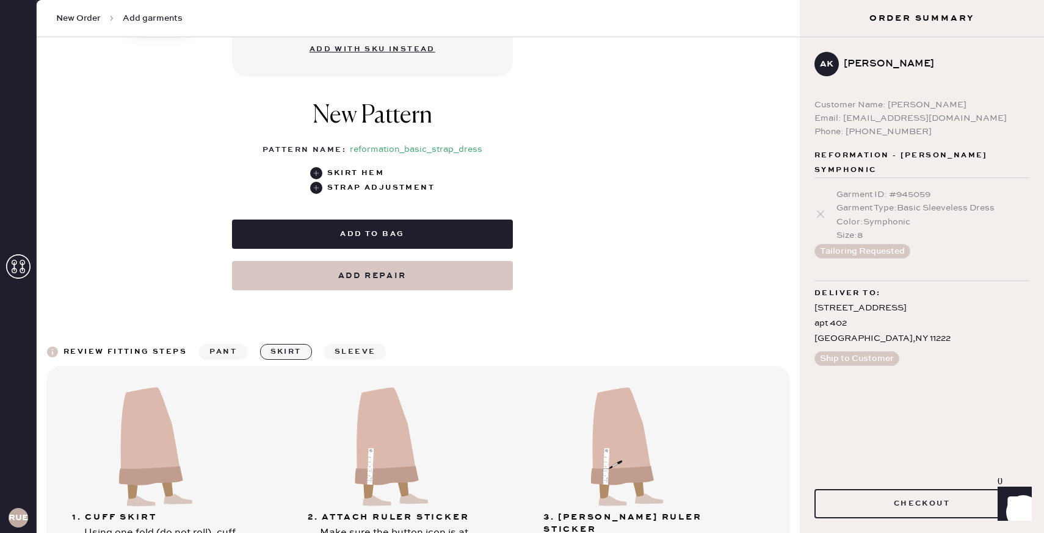
scroll to position [502, 0]
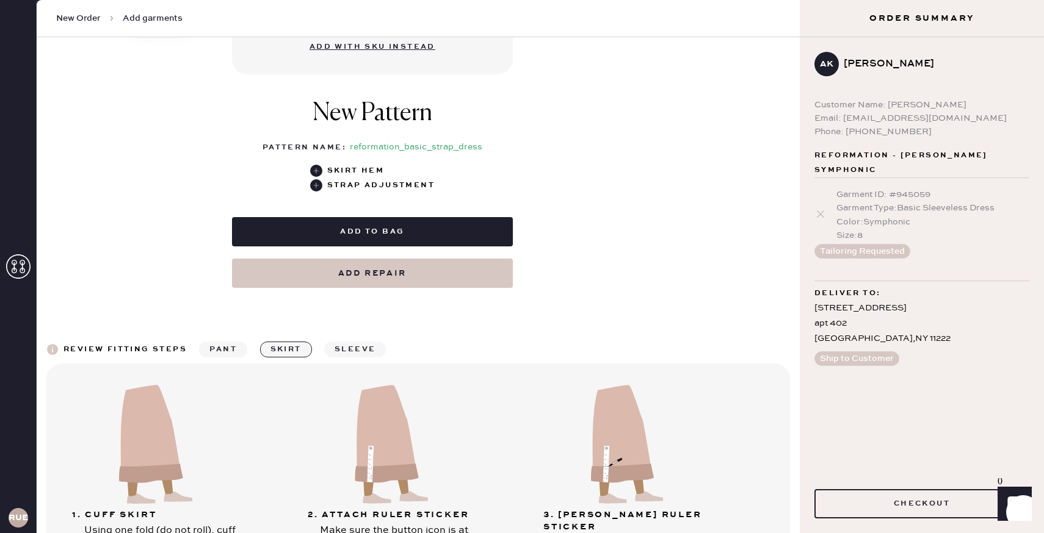
click at [353, 352] on button "sleeve" at bounding box center [355, 350] width 62 height 16
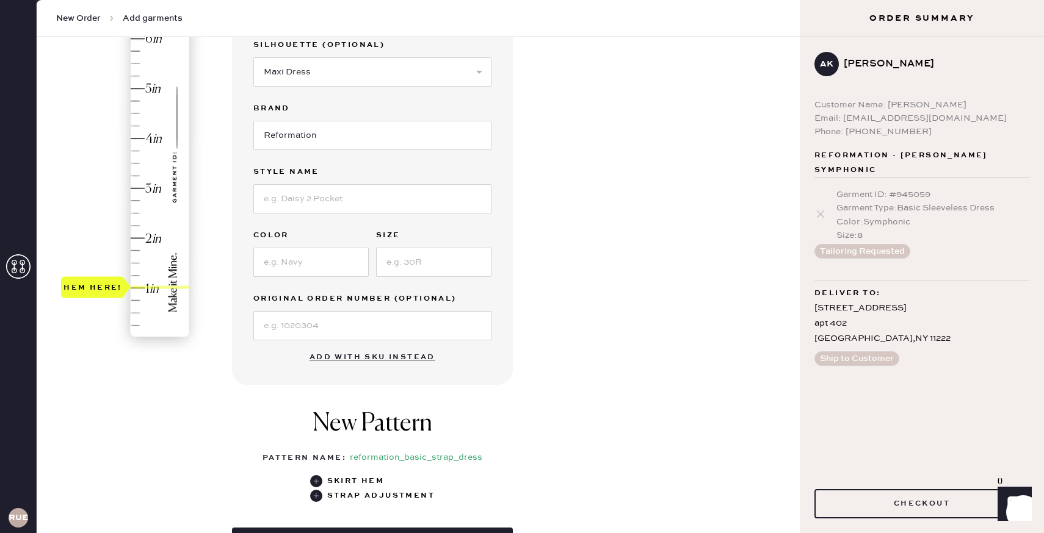
scroll to position [184, 0]
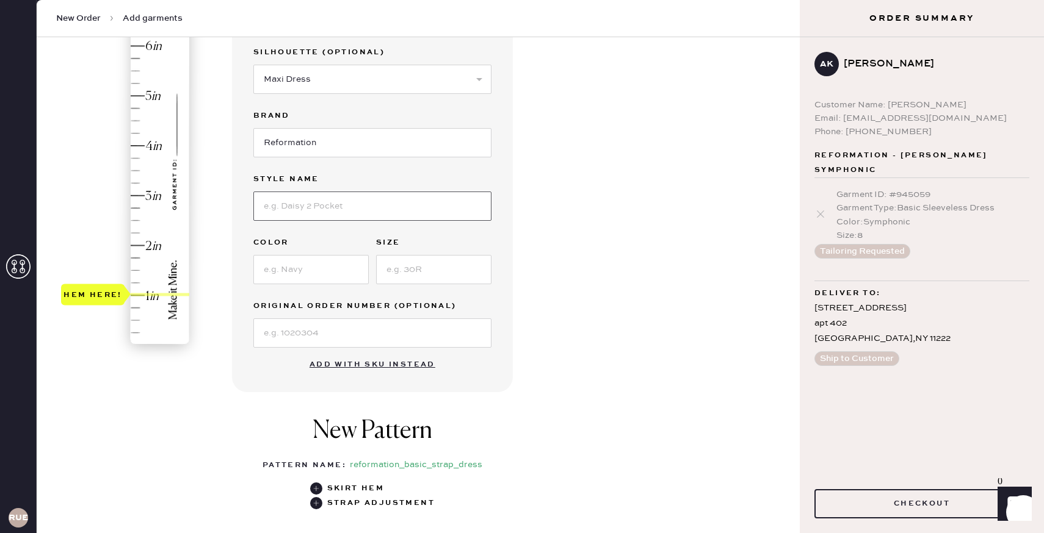
click at [352, 211] on input at bounding box center [372, 206] width 238 height 29
type input "[PERSON_NAME] Silk Dress"
click at [346, 265] on input at bounding box center [310, 269] width 115 height 29
type input "Symphonic"
click at [453, 273] on input at bounding box center [433, 269] width 115 height 29
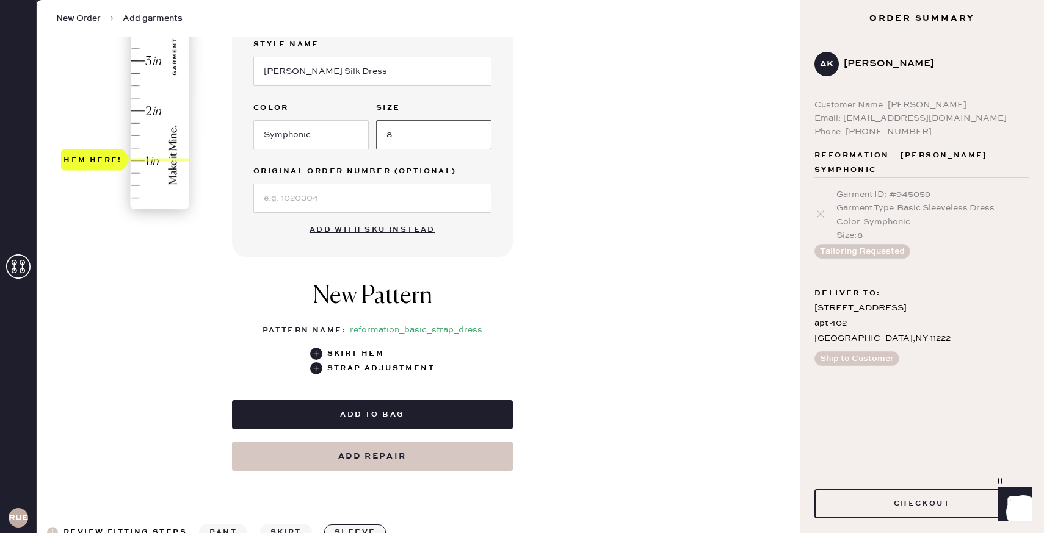
scroll to position [336, 0]
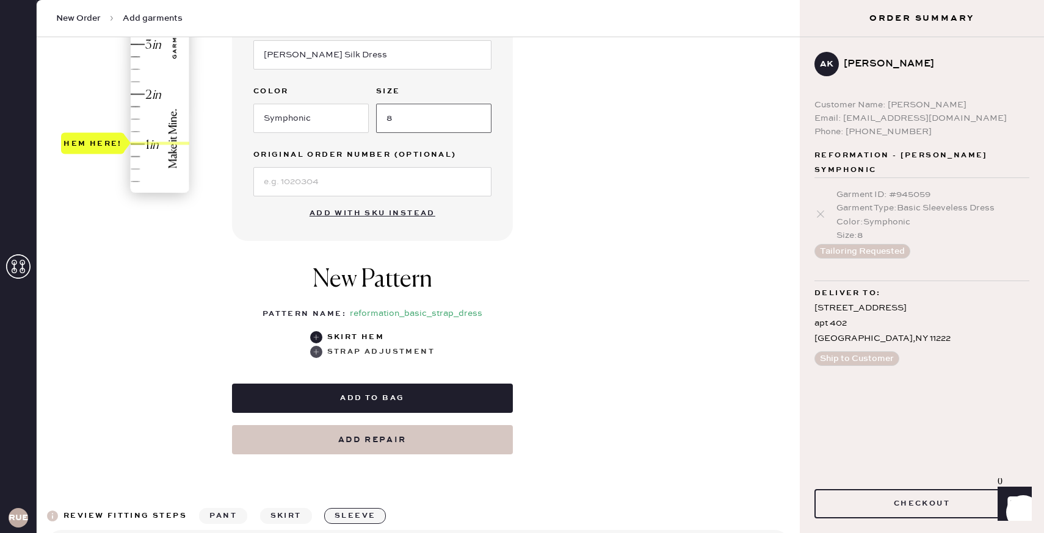
type input "8"
click at [318, 351] on use at bounding box center [316, 352] width 12 height 12
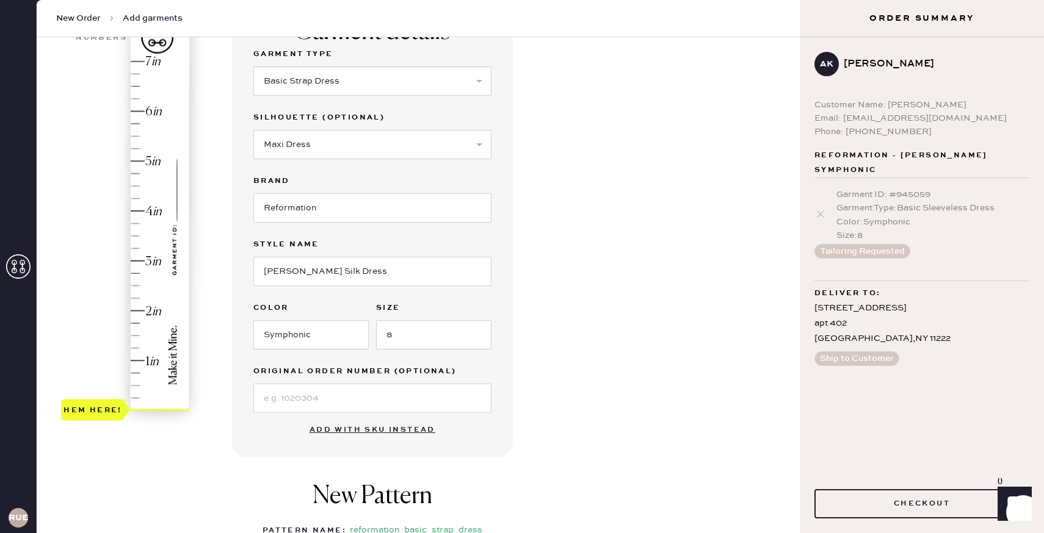
scroll to position [106, 0]
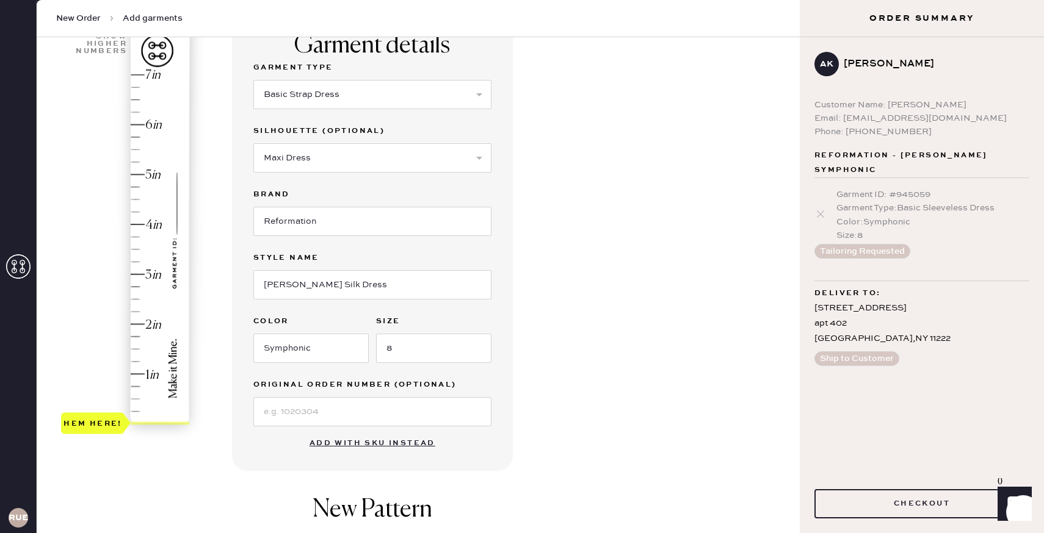
type input "1"
click at [130, 369] on div "Hem here!" at bounding box center [126, 250] width 130 height 360
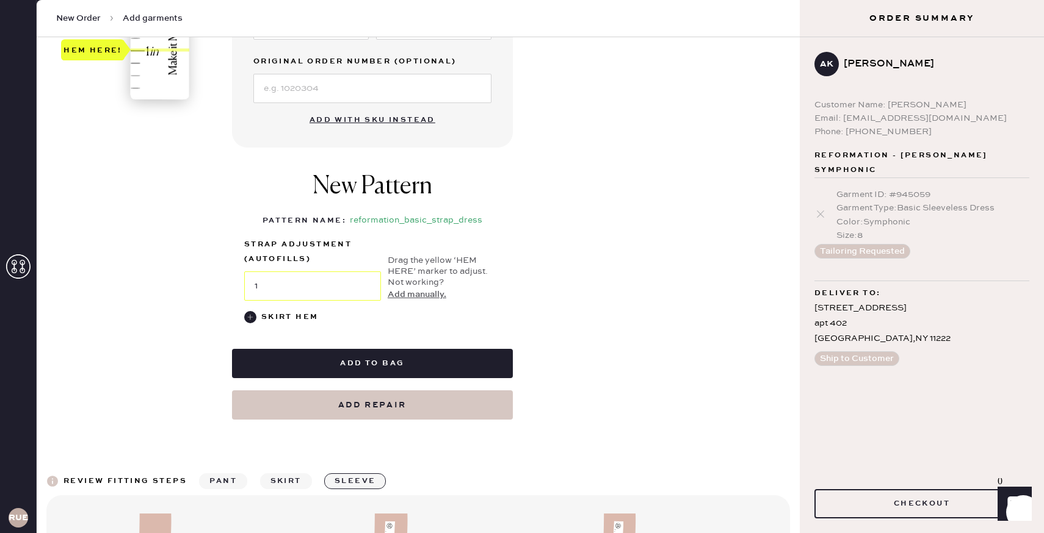
scroll to position [485, 0]
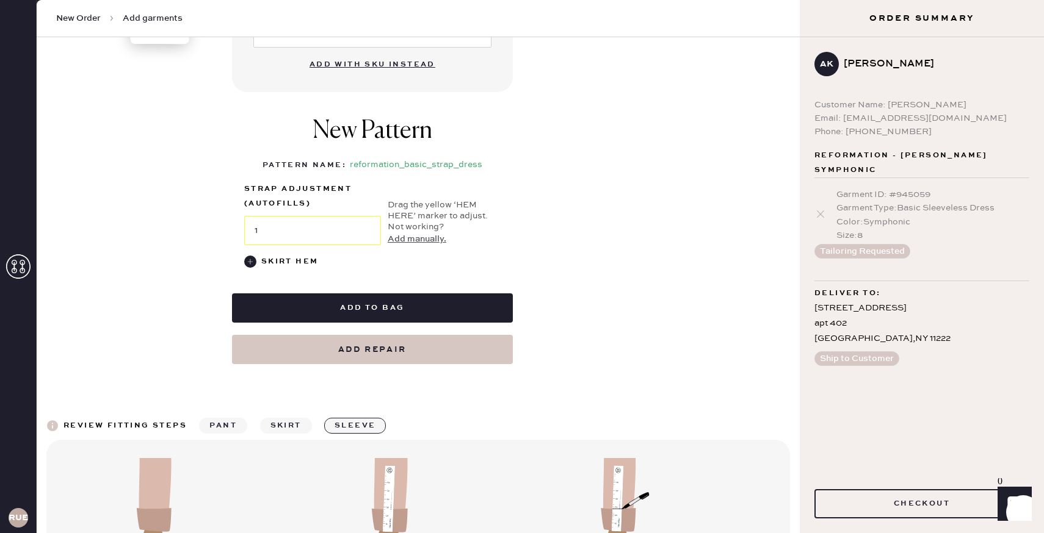
click at [893, 229] on div "Size : 8" at bounding box center [932, 235] width 193 height 13
click at [851, 215] on div "Color : Symphonic" at bounding box center [932, 221] width 193 height 13
click at [856, 244] on button "Tailoring Requested" at bounding box center [862, 251] width 96 height 15
click at [906, 229] on div "Size : 8" at bounding box center [932, 235] width 193 height 13
click at [820, 211] on use at bounding box center [820, 214] width 7 height 7
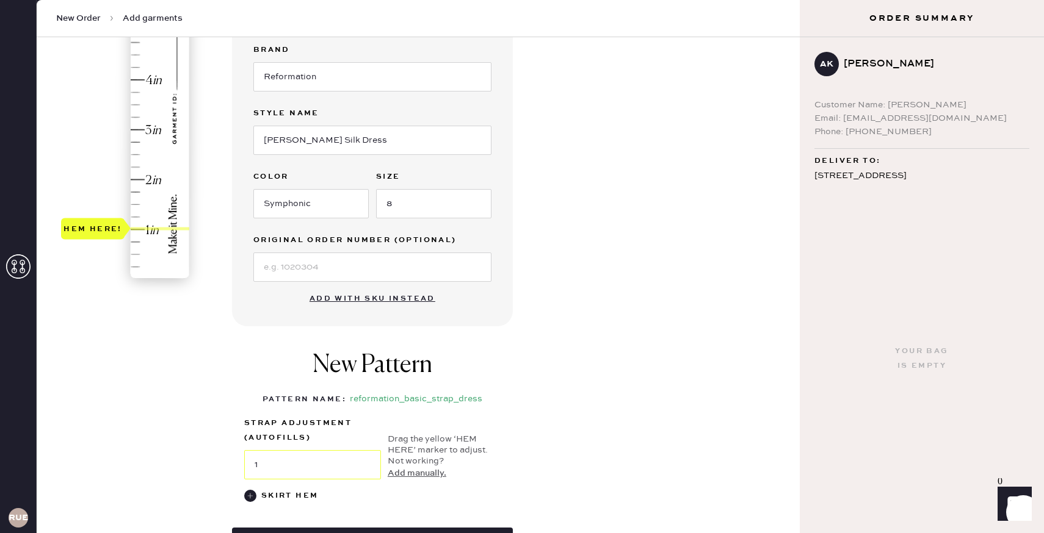
scroll to position [389, 0]
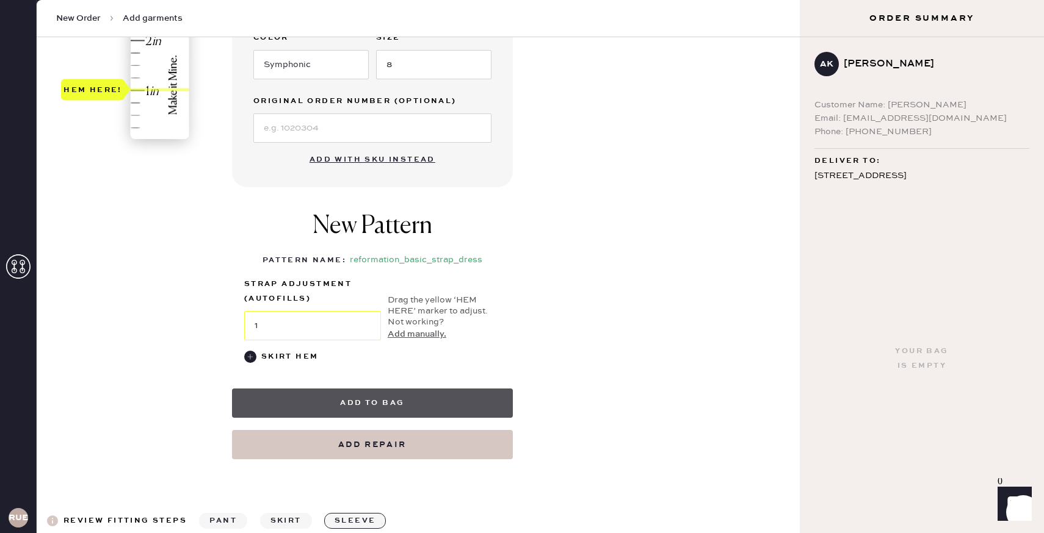
click at [428, 398] on button "Add to bag" at bounding box center [372, 403] width 281 height 29
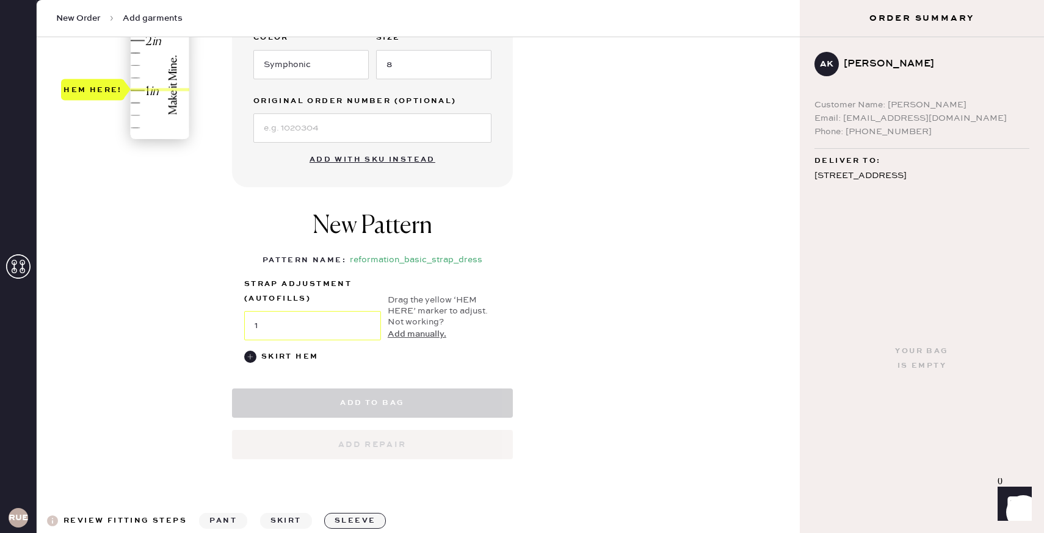
select select "6"
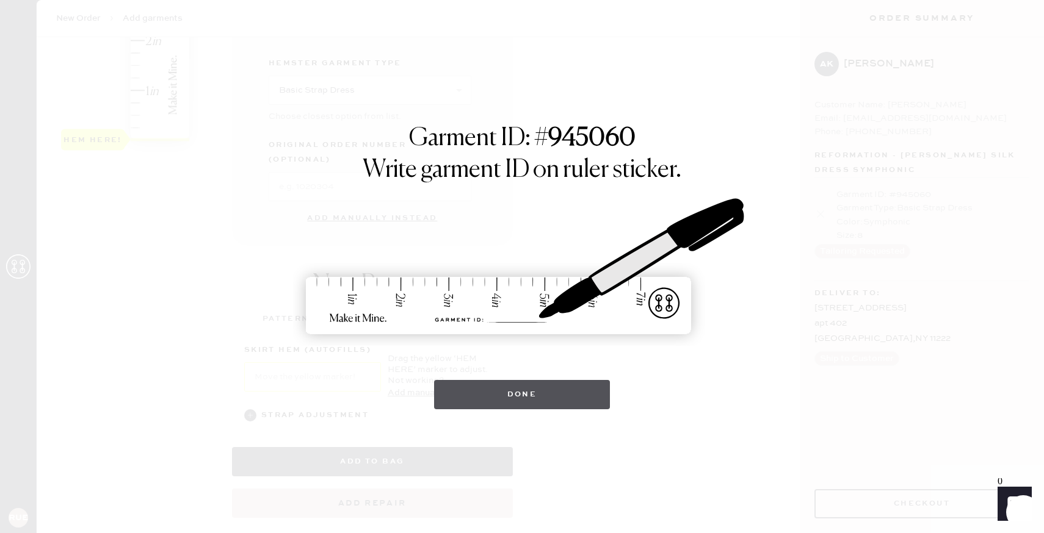
click at [583, 402] on button "Done" at bounding box center [522, 394] width 176 height 29
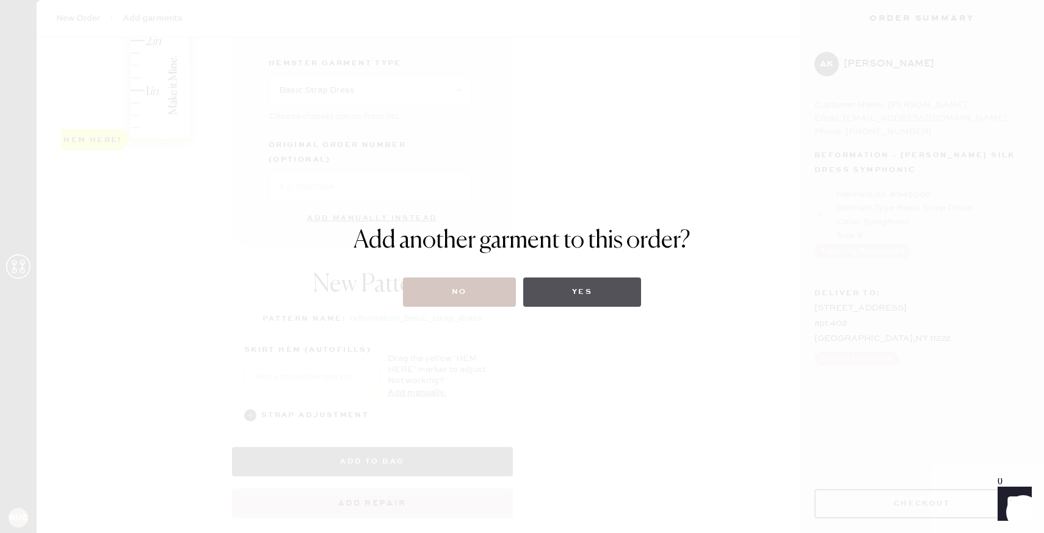
click at [580, 306] on button "Yes" at bounding box center [582, 292] width 118 height 29
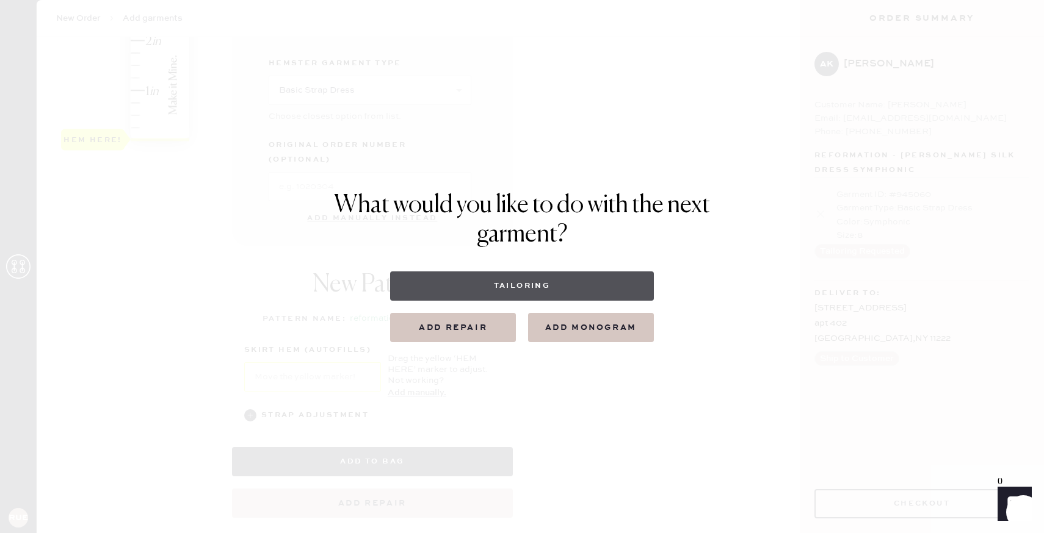
click at [566, 290] on button "Tailoring" at bounding box center [521, 286] width 263 height 29
select select
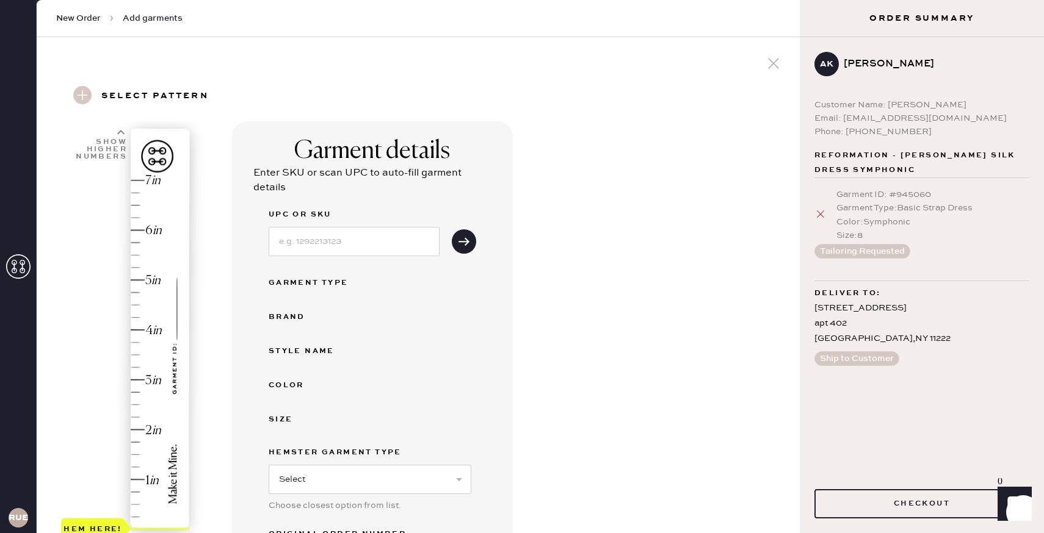
click at [823, 217] on use at bounding box center [820, 214] width 7 height 7
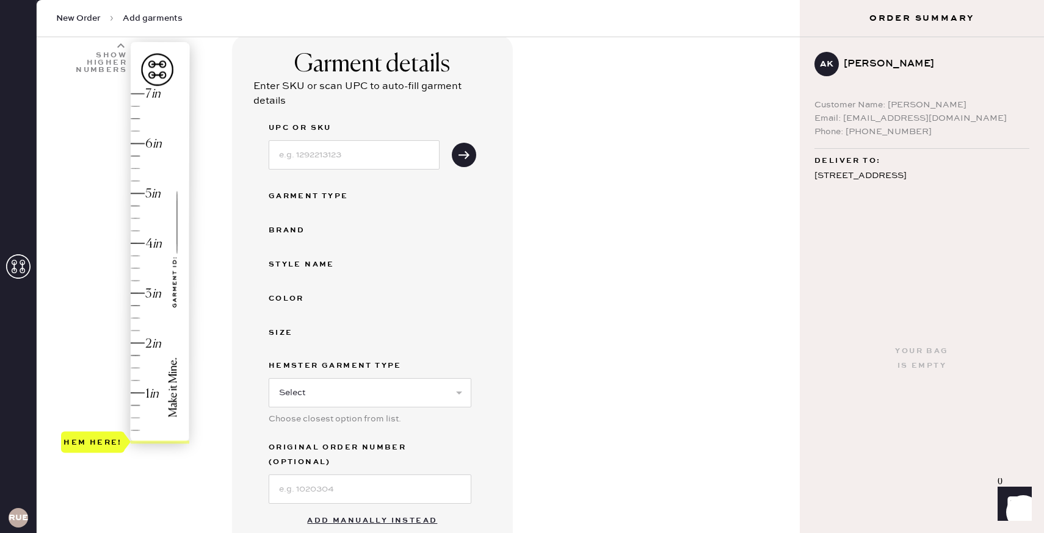
scroll to position [203, 0]
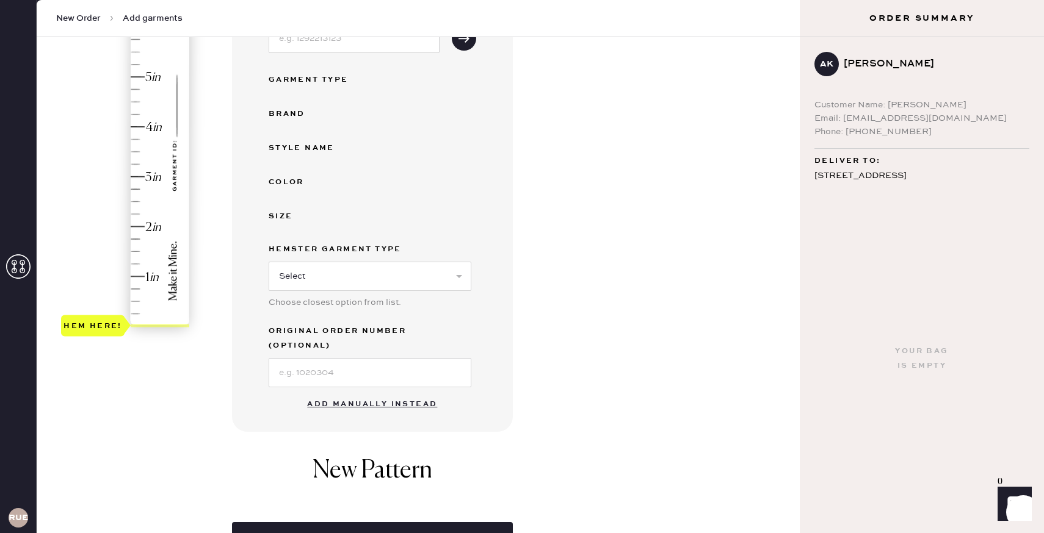
click at [364, 392] on button "Add manually instead" at bounding box center [372, 404] width 145 height 24
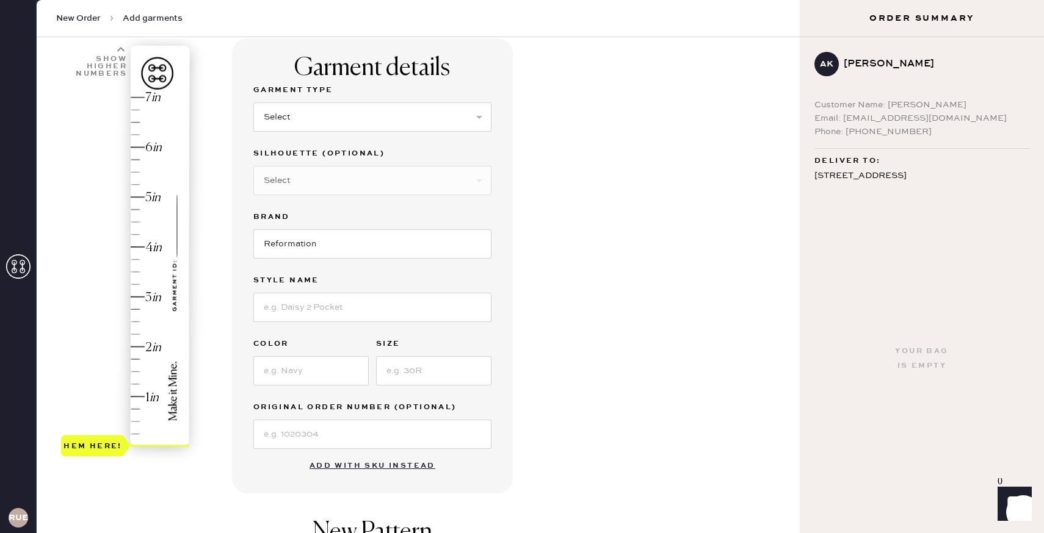
scroll to position [66, 0]
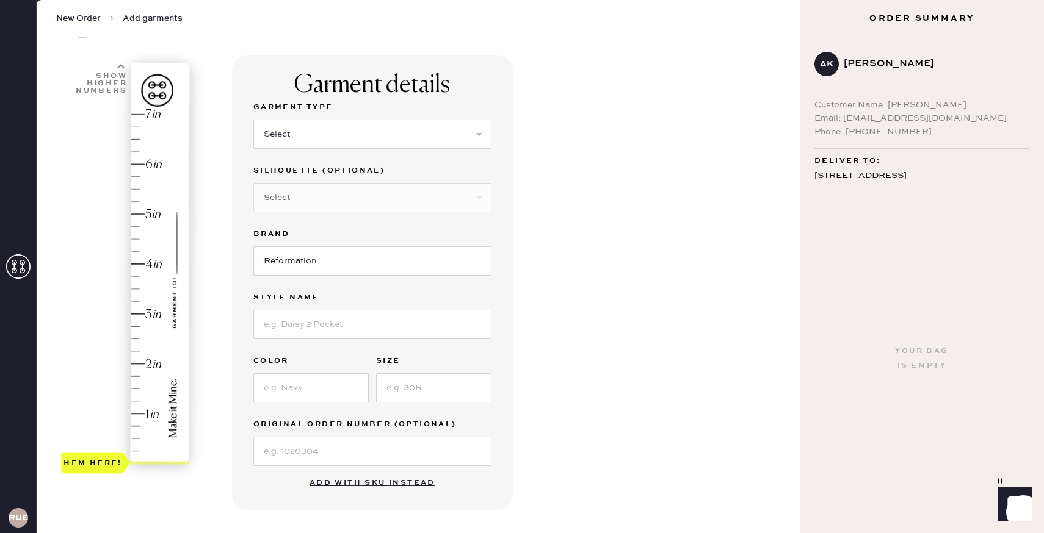
click at [361, 484] on button "Add with SKU instead" at bounding box center [372, 483] width 140 height 24
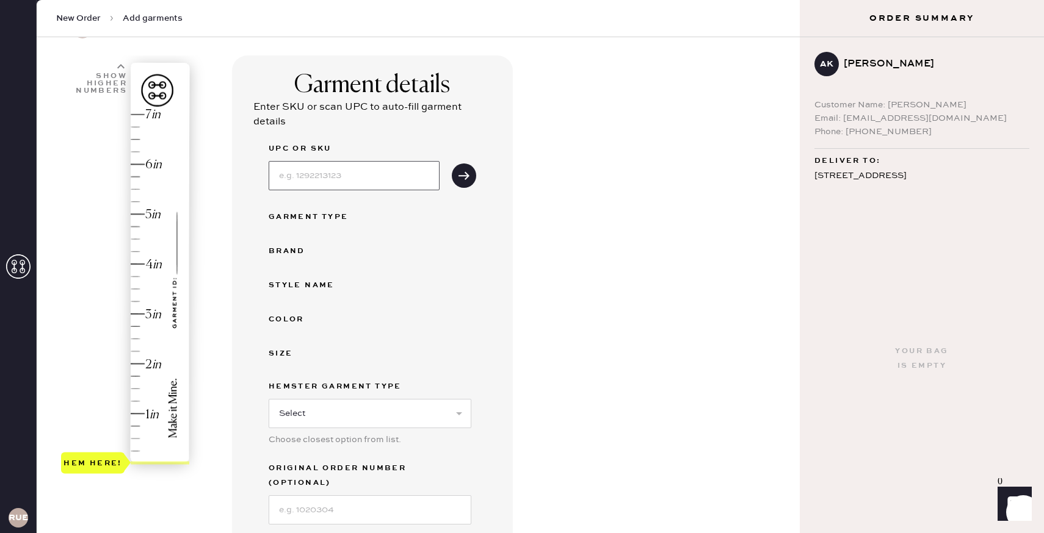
click at [352, 178] on input at bounding box center [354, 175] width 171 height 29
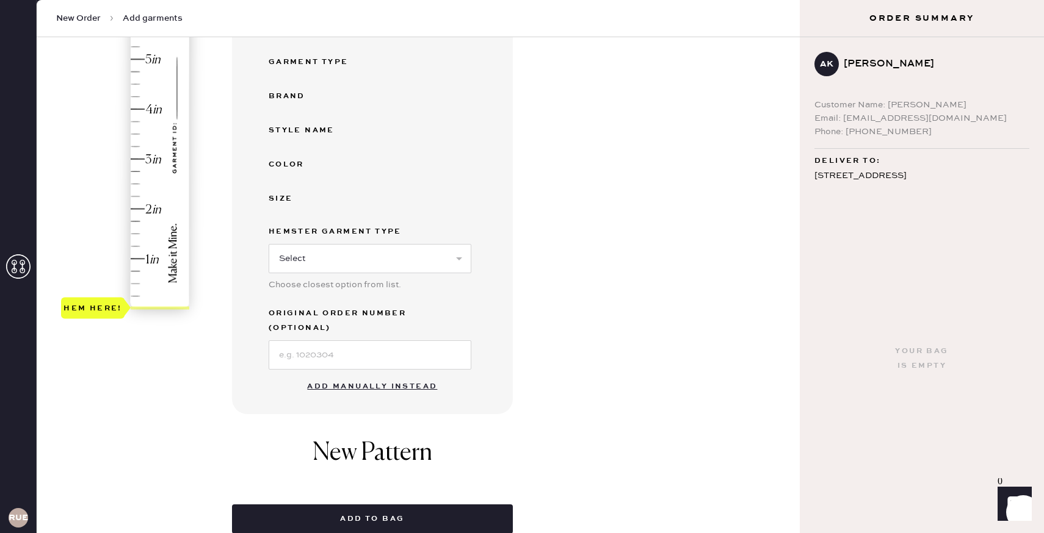
scroll to position [257, 0]
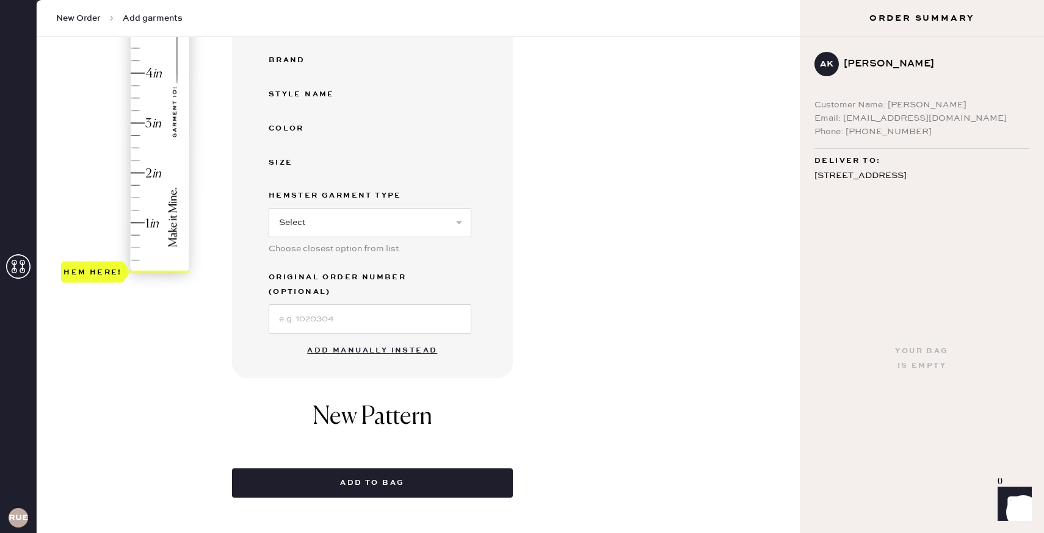
click at [374, 339] on button "Add manually instead" at bounding box center [372, 351] width 145 height 24
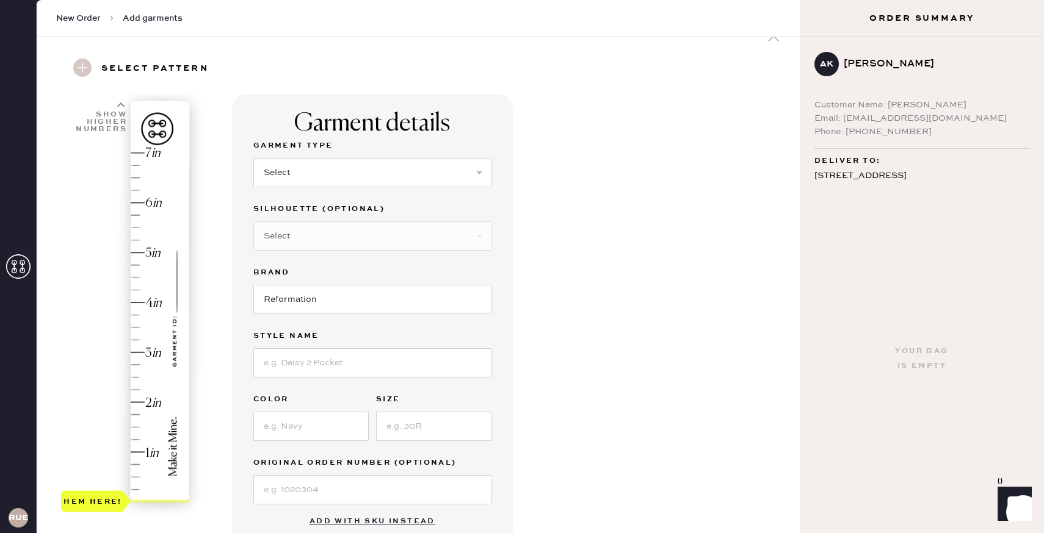
scroll to position [0, 0]
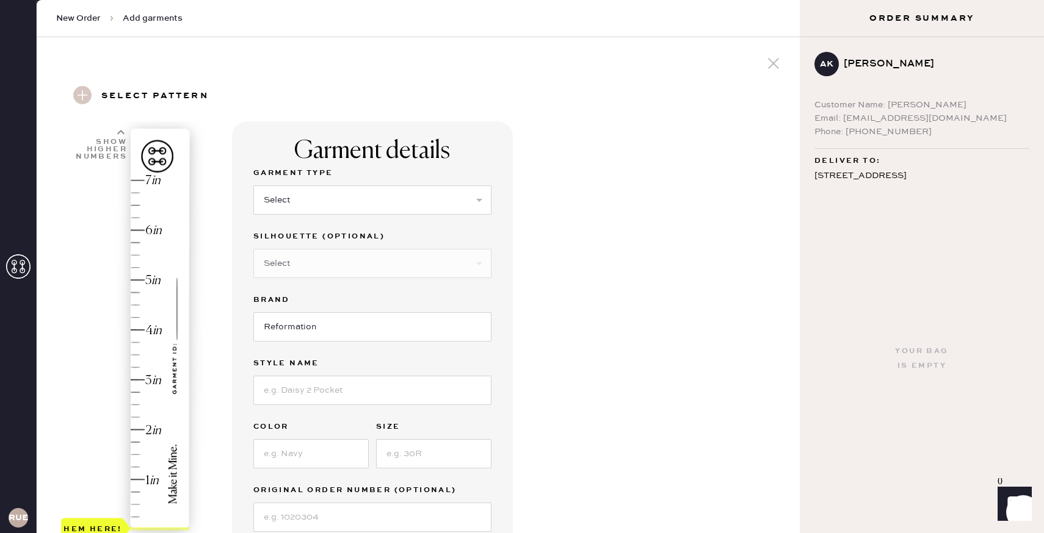
click at [322, 200] on select "Select Basic Skirt Jeans Leggings Pants Shorts Basic Sleeved Dress Basic Sleeve…" at bounding box center [372, 200] width 238 height 29
select select "6"
click at [341, 265] on select "Select Maxi Dress Midi Dress Mini Dress Other" at bounding box center [372, 263] width 238 height 29
select select "39"
click at [333, 389] on input at bounding box center [372, 390] width 238 height 29
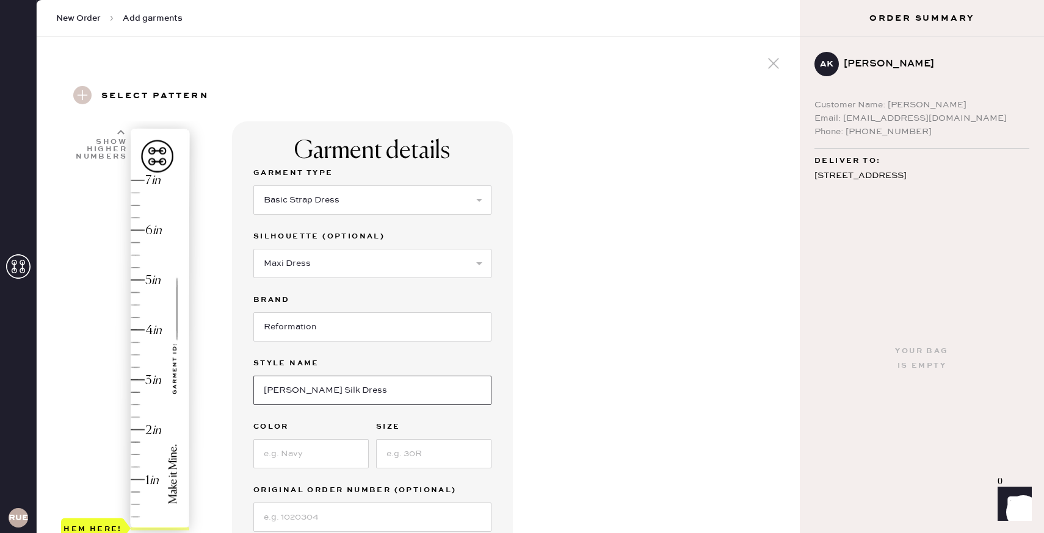
type input "[PERSON_NAME] Silk Dress"
click at [295, 442] on input at bounding box center [310, 453] width 115 height 29
type input "Symphonic"
click at [471, 457] on input at bounding box center [433, 453] width 115 height 29
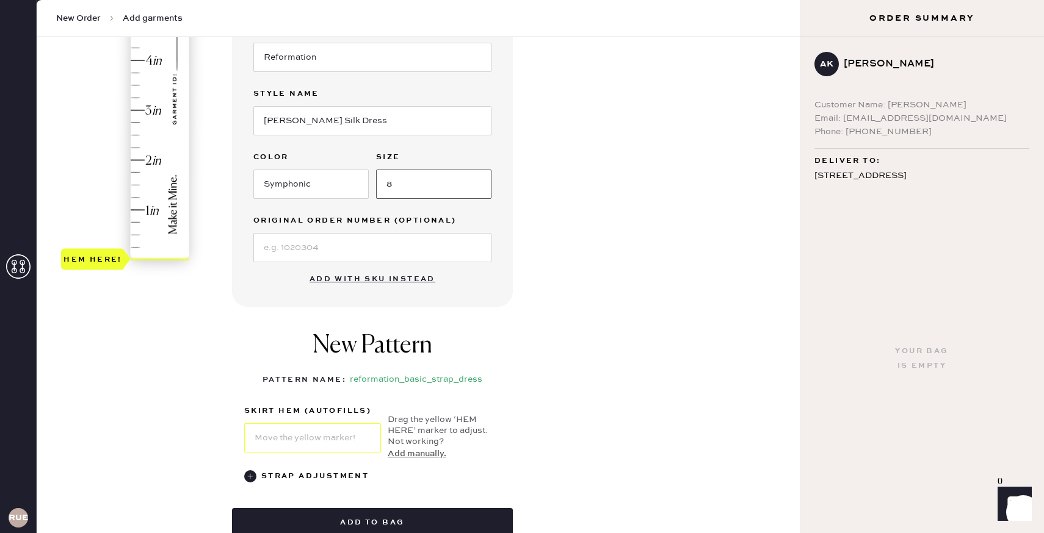
scroll to position [267, 0]
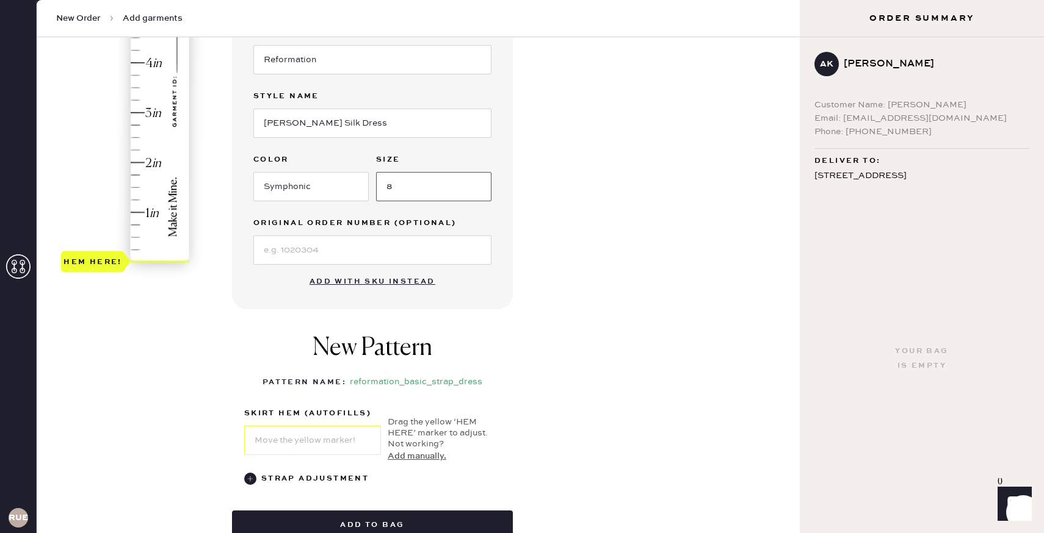
type input "8"
click at [133, 57] on div "Hem here!" at bounding box center [126, 88] width 130 height 360
type input "4"
click at [144, 62] on div "Hem here!" at bounding box center [126, 88] width 130 height 360
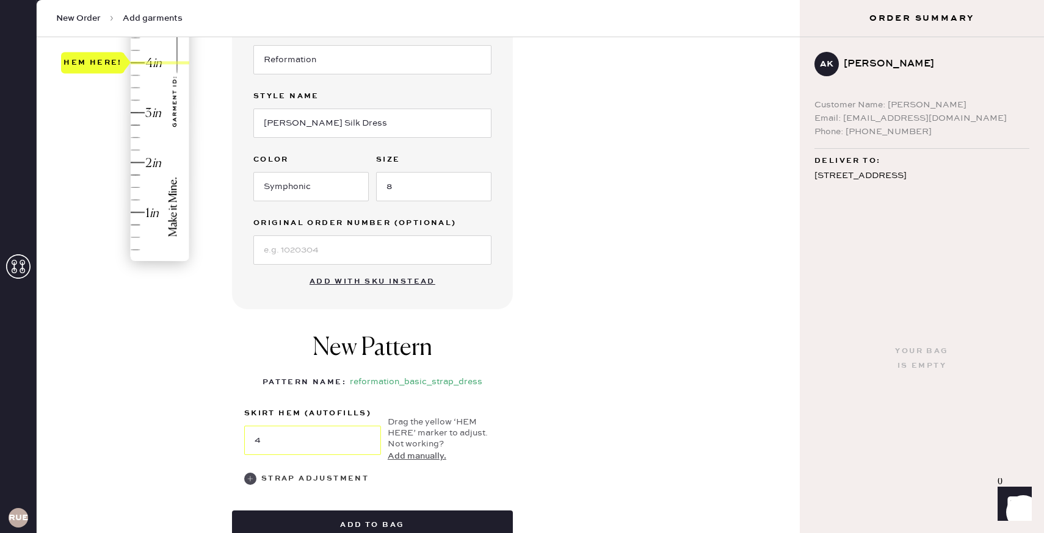
click at [251, 478] on use at bounding box center [250, 479] width 12 height 12
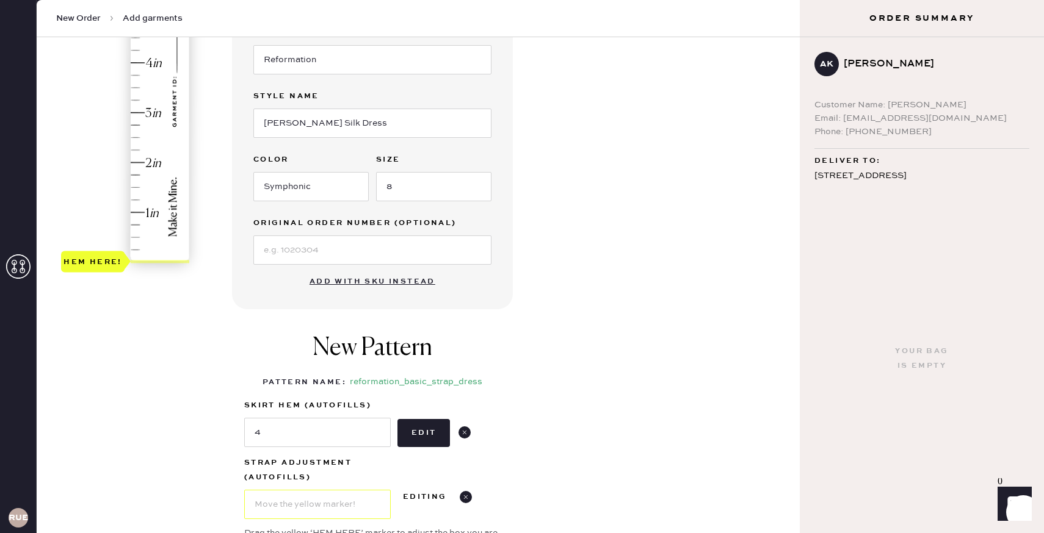
type input "1"
click at [132, 213] on div "Hem here!" at bounding box center [126, 88] width 130 height 360
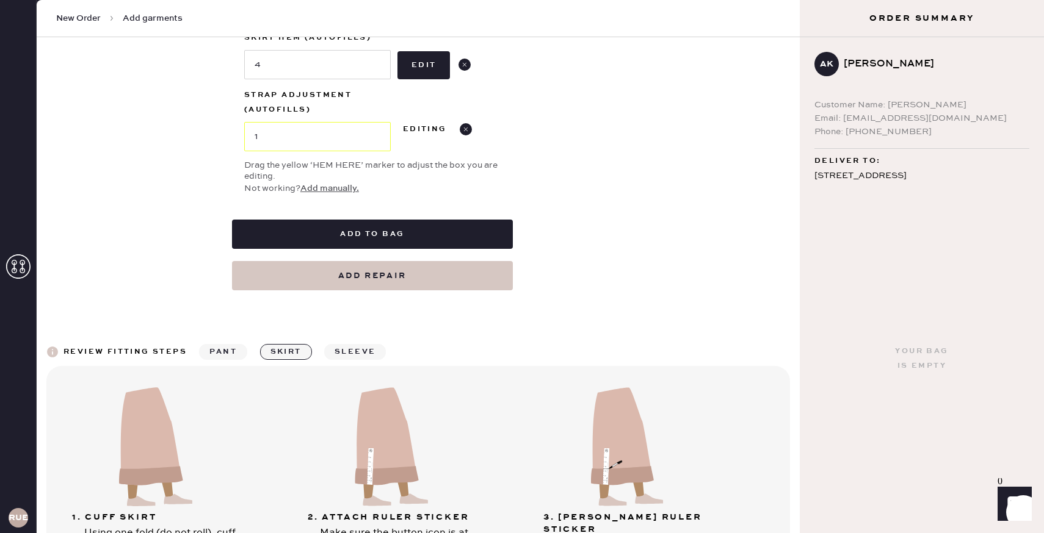
scroll to position [636, 0]
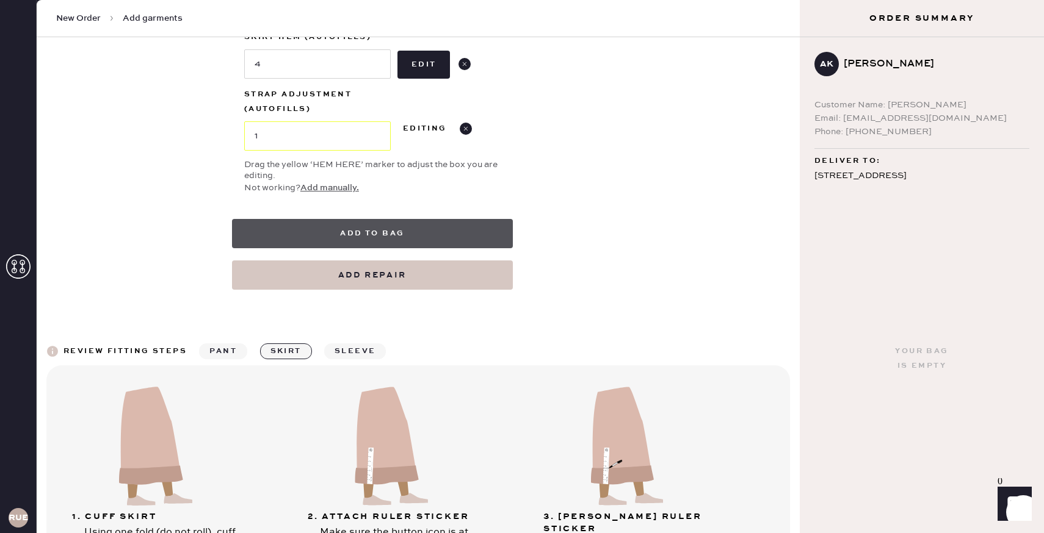
click at [453, 222] on button "Add to bag" at bounding box center [372, 233] width 281 height 29
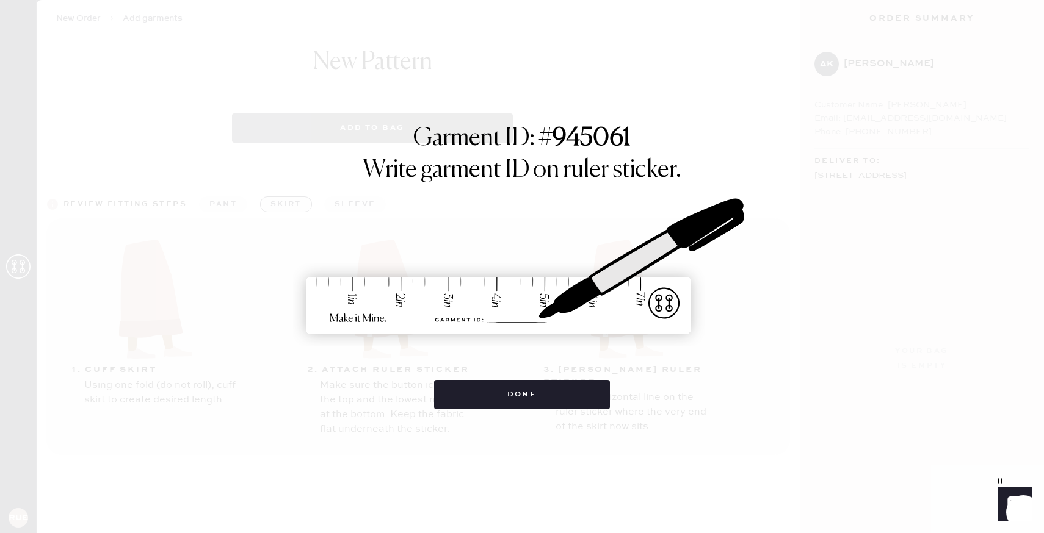
select select "6"
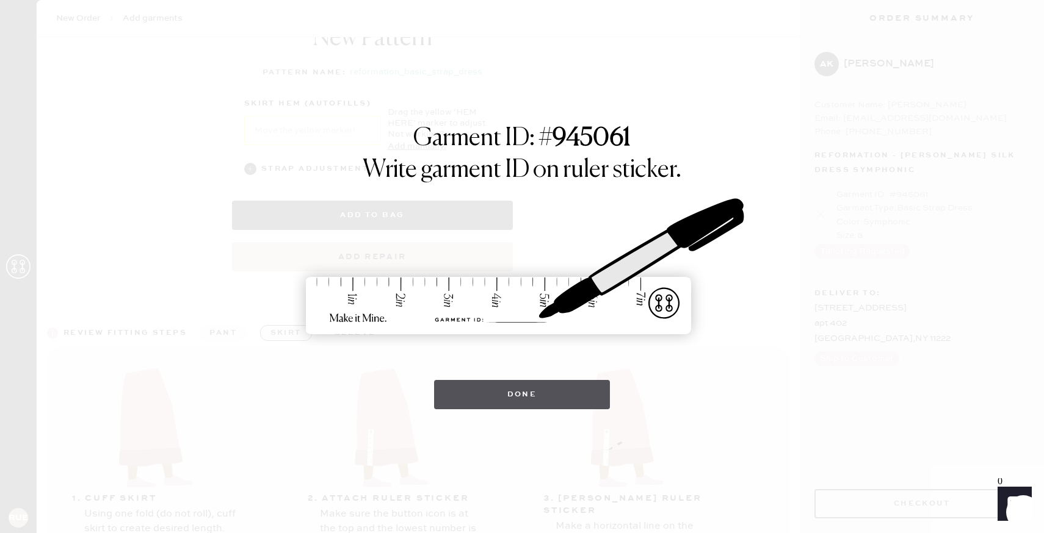
click at [506, 400] on button "Done" at bounding box center [522, 394] width 176 height 29
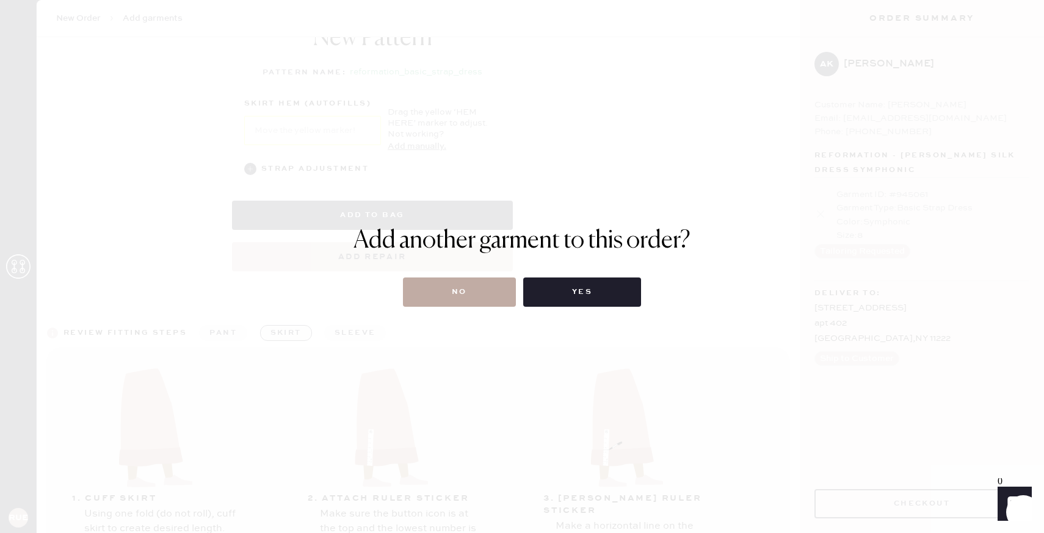
click at [489, 306] on button "No" at bounding box center [459, 292] width 113 height 29
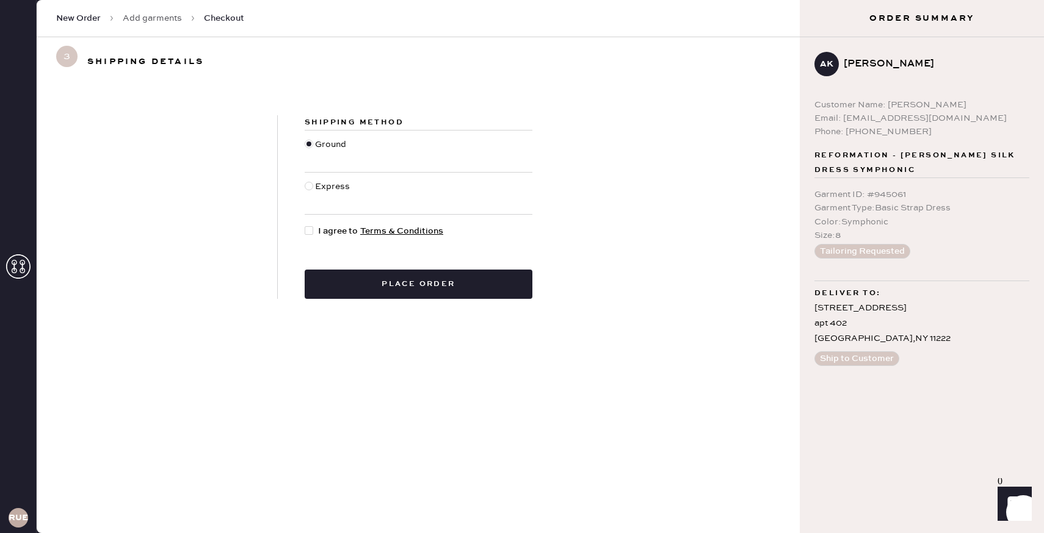
click at [306, 231] on div at bounding box center [309, 230] width 9 height 9
click at [305, 225] on input "I agree to Terms & Conditions" at bounding box center [305, 225] width 1 height 1
checkbox input "true"
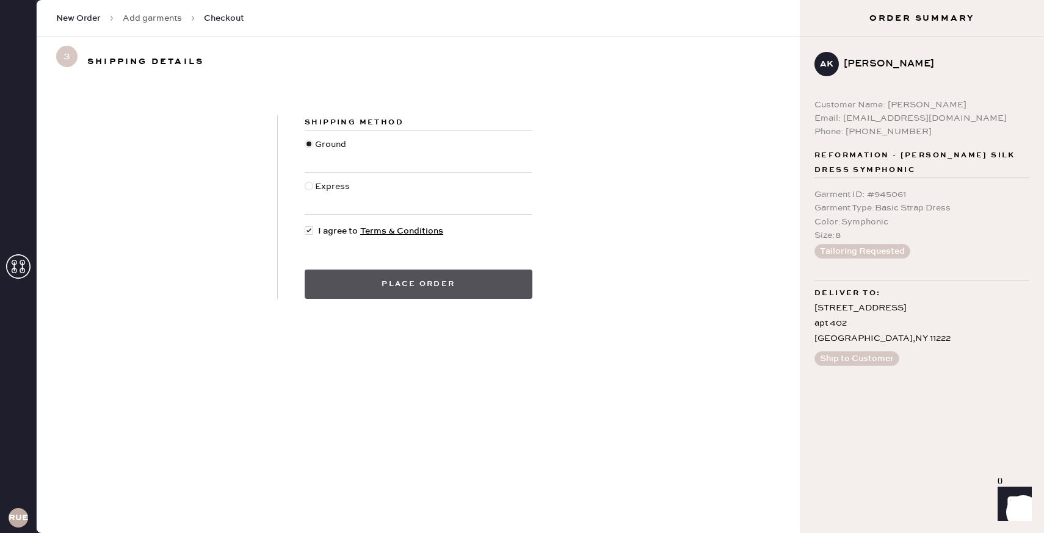
click at [328, 281] on button "Place order" at bounding box center [419, 284] width 228 height 29
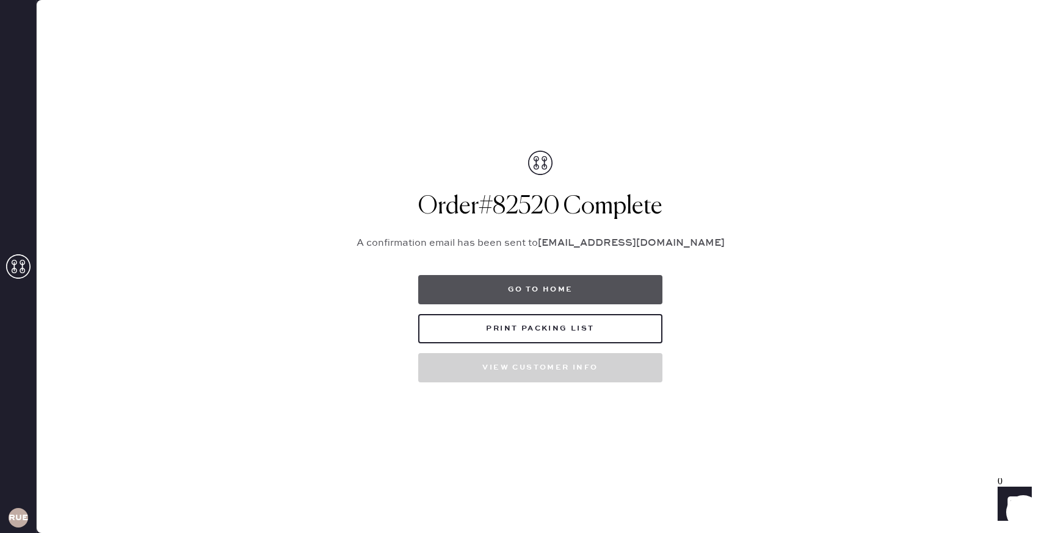
click at [517, 287] on button "Go to home" at bounding box center [540, 289] width 244 height 29
